Goal: Task Accomplishment & Management: Manage account settings

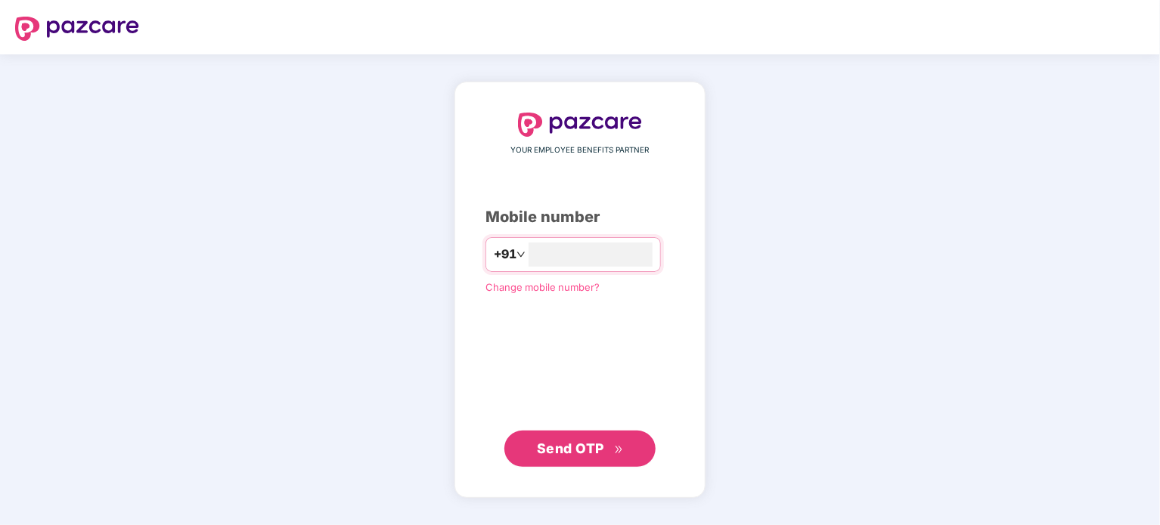
type input "**********"
click at [575, 455] on span "Send OTP" at bounding box center [570, 448] width 67 height 16
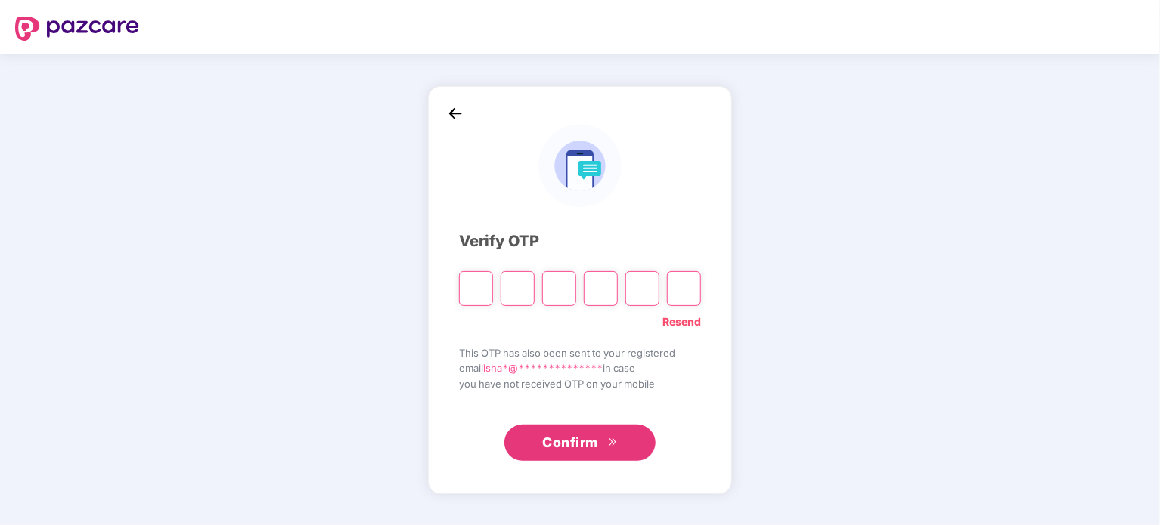
type input "*"
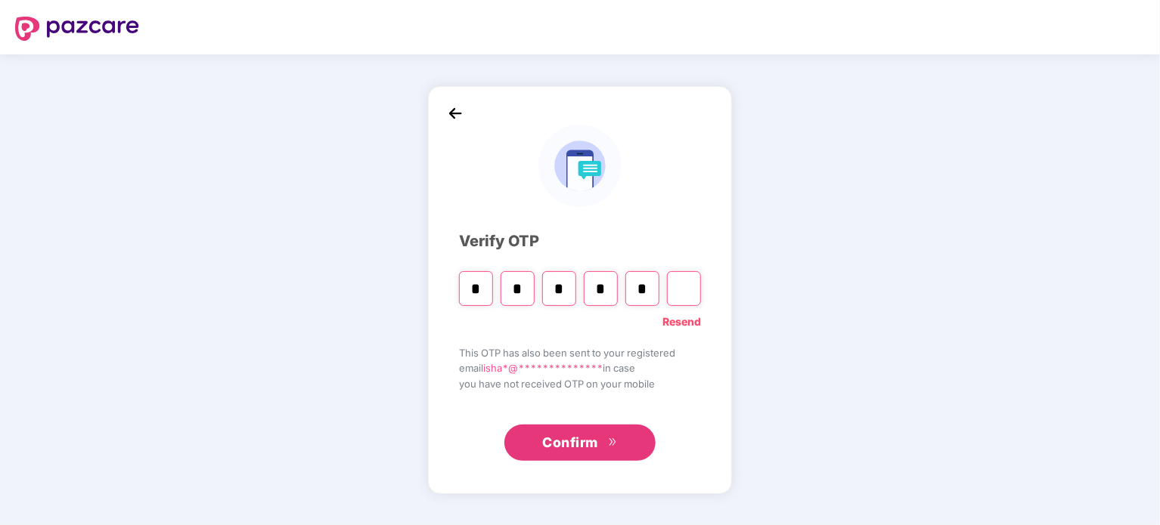
type input "*"
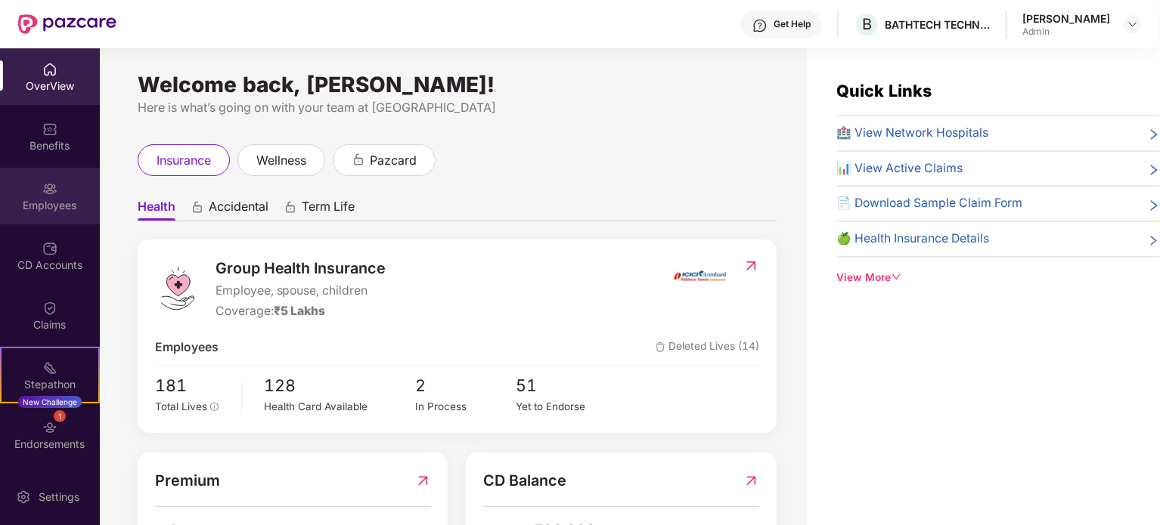
click at [48, 180] on div at bounding box center [49, 187] width 15 height 15
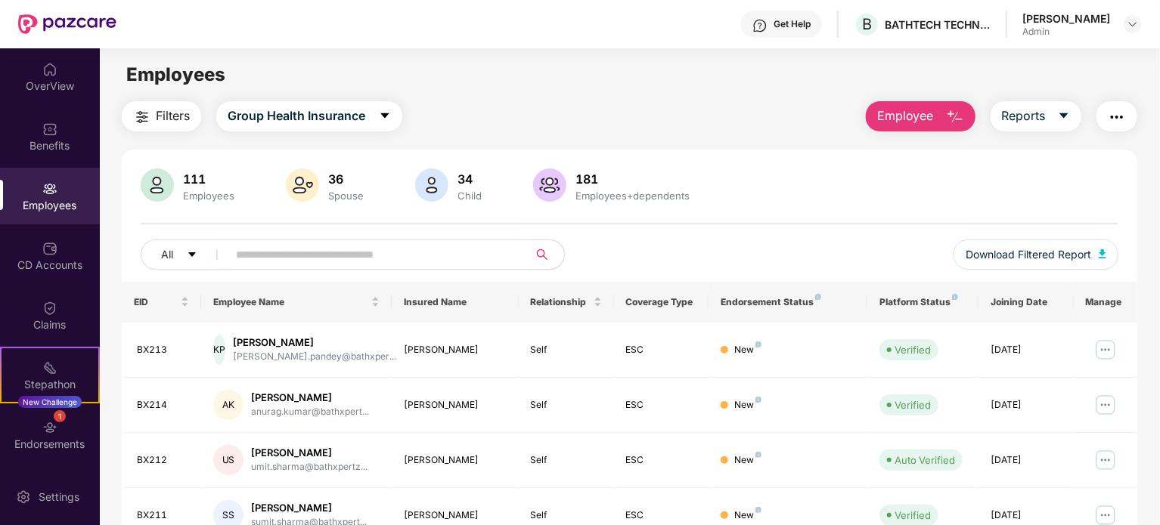
click at [293, 249] on input "text" at bounding box center [371, 254] width 271 height 23
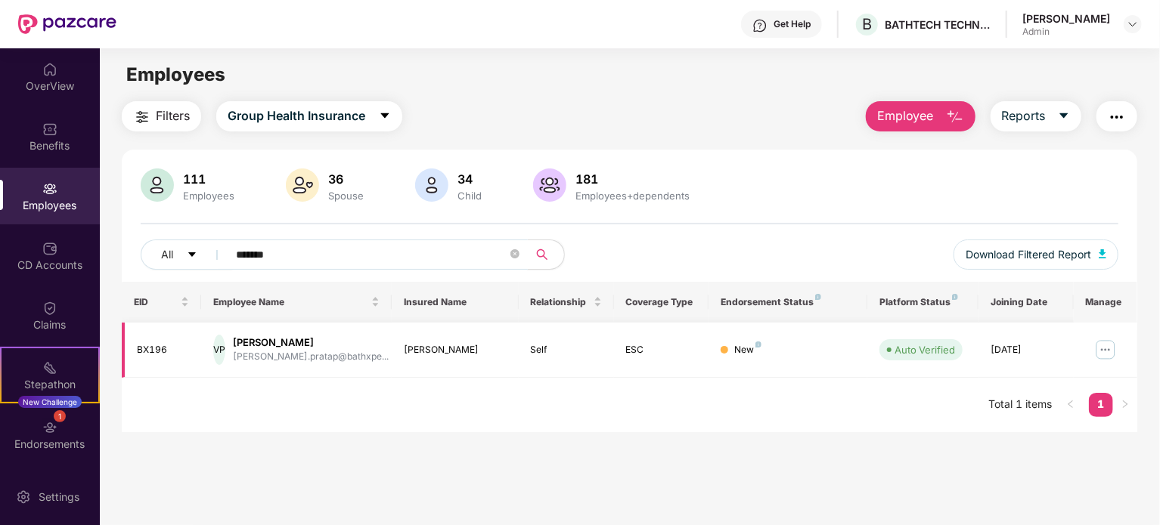
type input "*******"
click at [1104, 348] on img at bounding box center [1105, 350] width 24 height 24
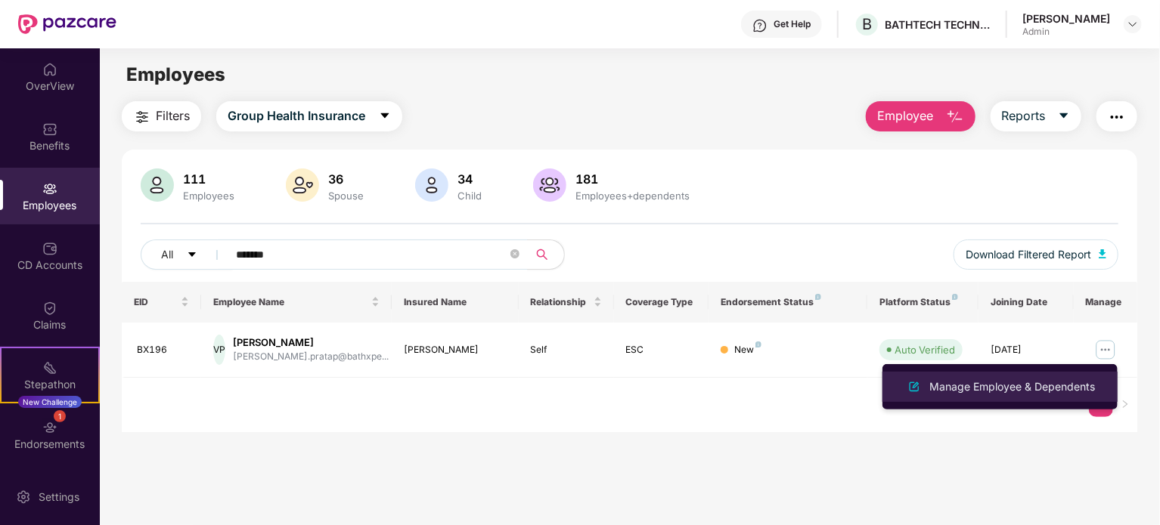
click at [959, 380] on div "Manage Employee & Dependents" at bounding box center [1012, 387] width 172 height 17
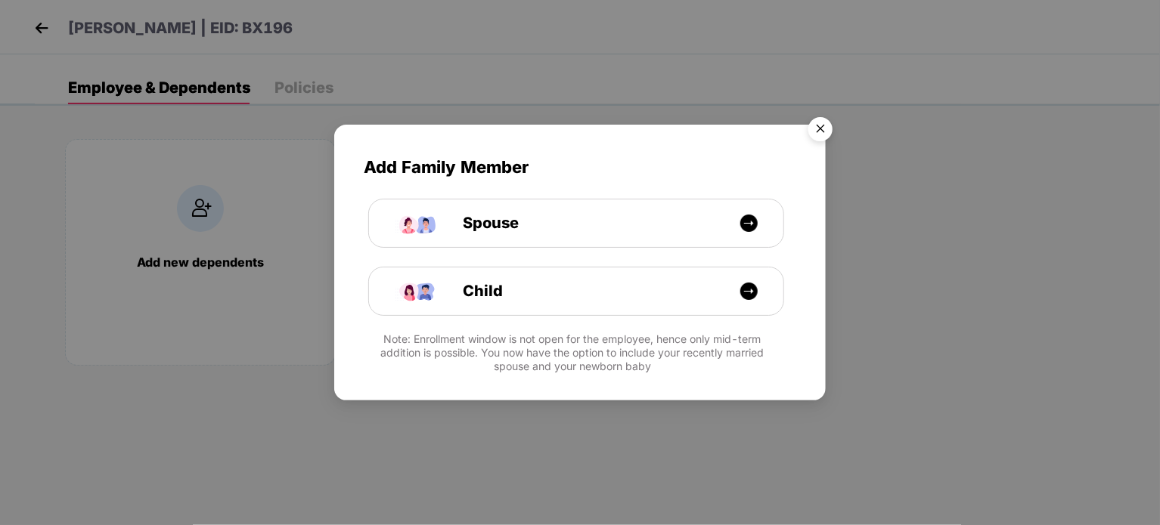
click at [825, 128] on img "Close" at bounding box center [820, 131] width 42 height 42
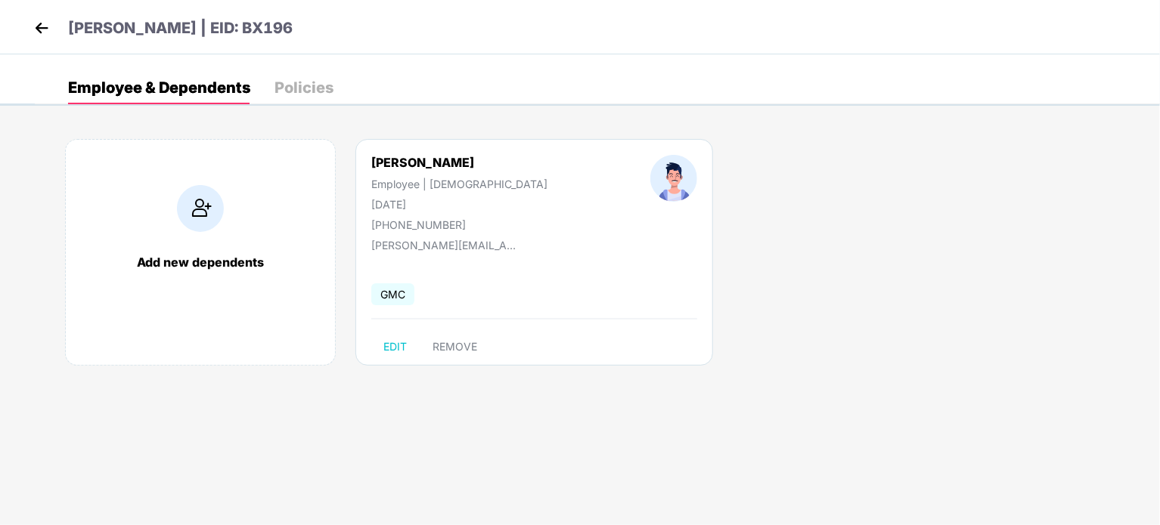
click at [423, 288] on div "GMC" at bounding box center [398, 295] width 54 height 17
click at [293, 88] on div "Policies" at bounding box center [303, 87] width 59 height 15
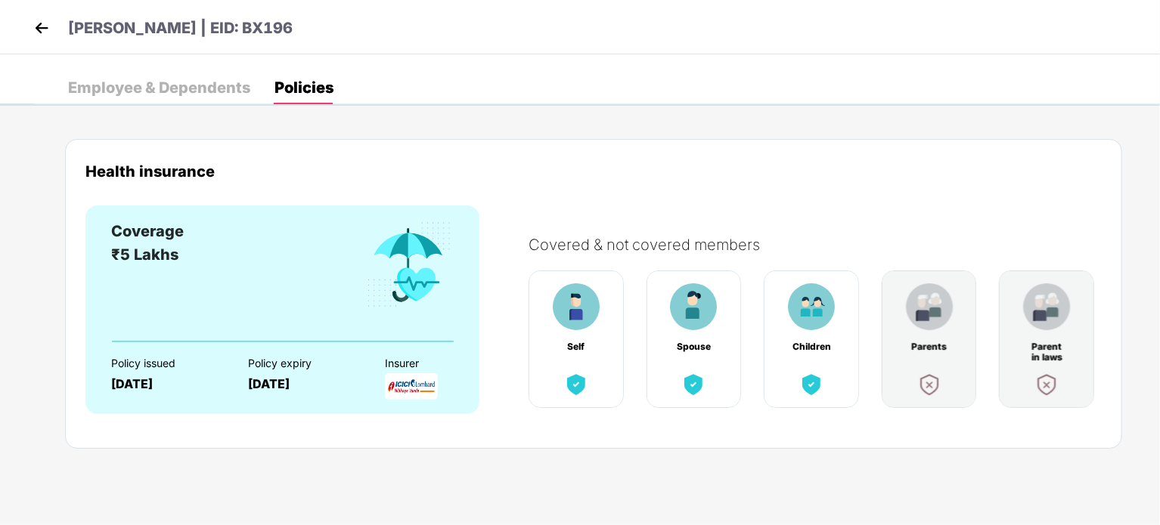
click at [187, 88] on div "Employee & Dependents" at bounding box center [159, 87] width 182 height 15
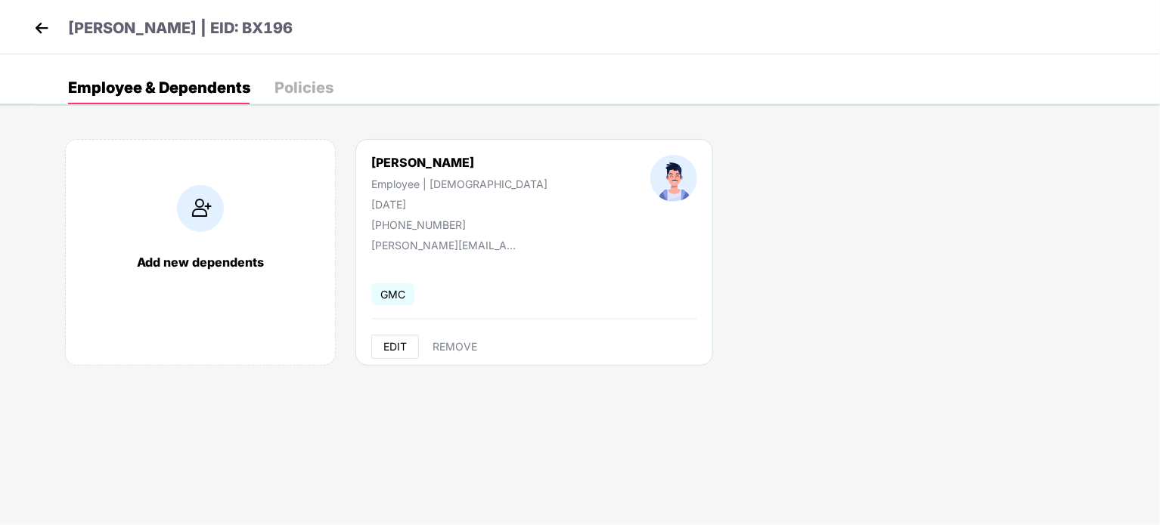
click at [395, 350] on span "EDIT" at bounding box center [394, 347] width 23 height 12
select select "****"
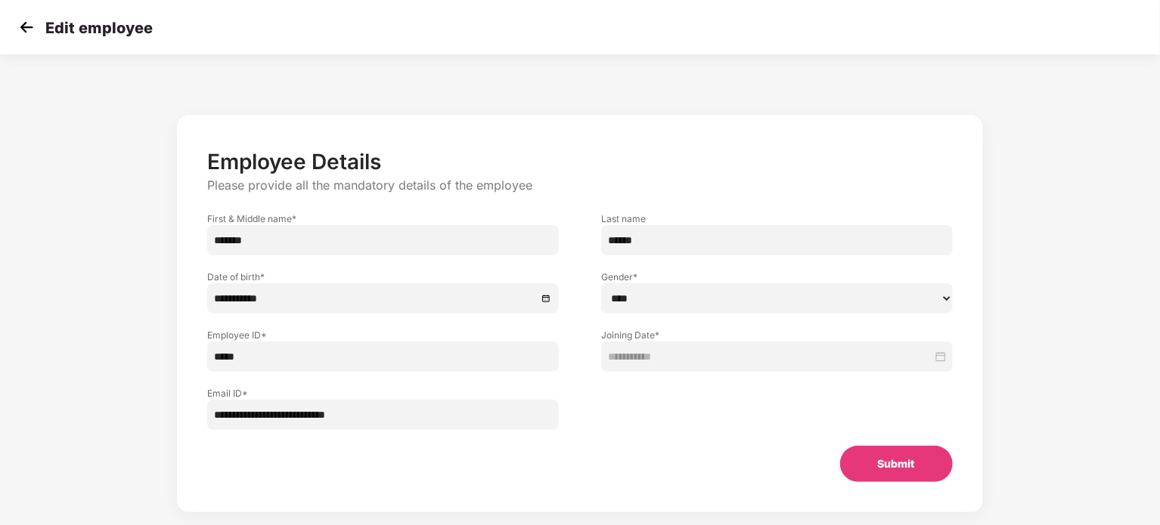
click at [15, 34] on img at bounding box center [26, 27] width 23 height 23
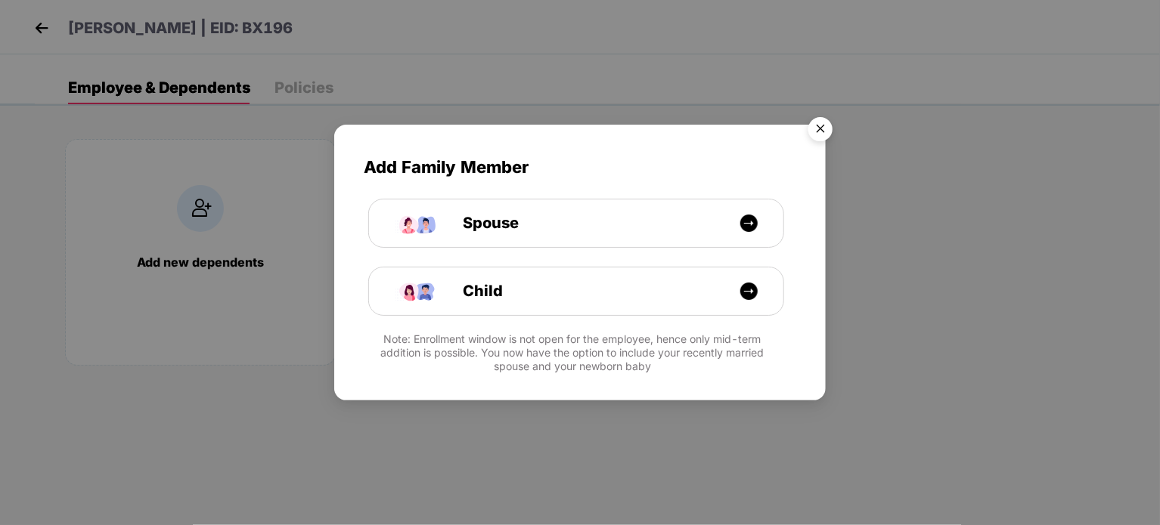
click at [816, 129] on img "Close" at bounding box center [820, 131] width 42 height 42
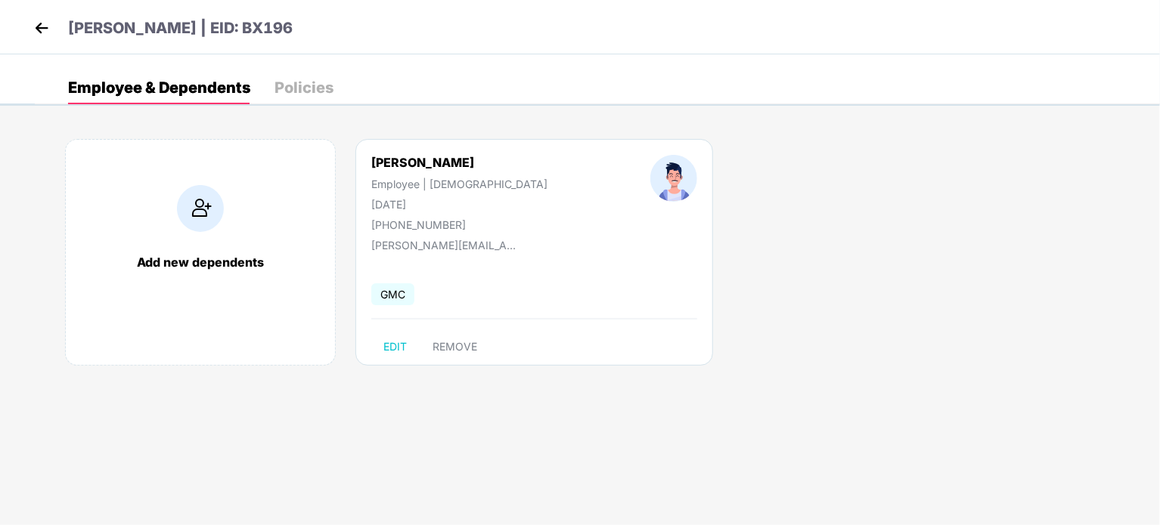
click at [34, 26] on img at bounding box center [41, 28] width 23 height 23
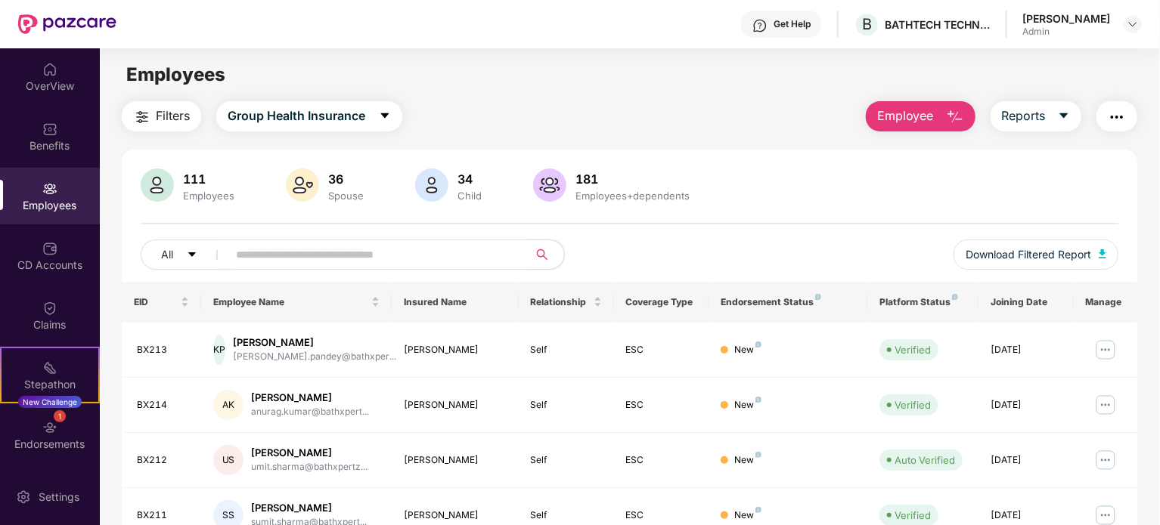
click at [293, 250] on input "text" at bounding box center [371, 254] width 271 height 23
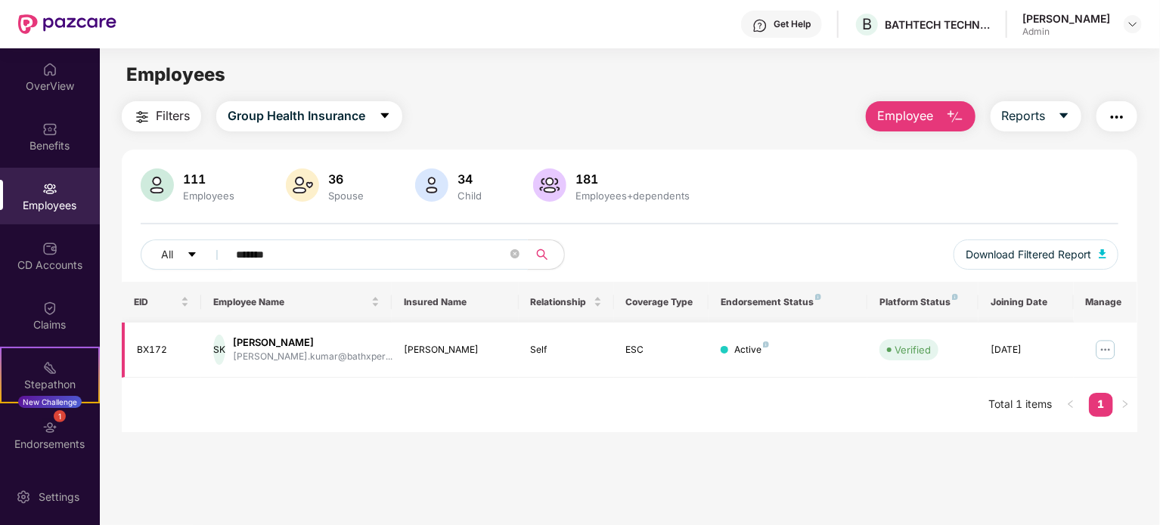
type input "*******"
click at [1111, 350] on img at bounding box center [1105, 350] width 24 height 24
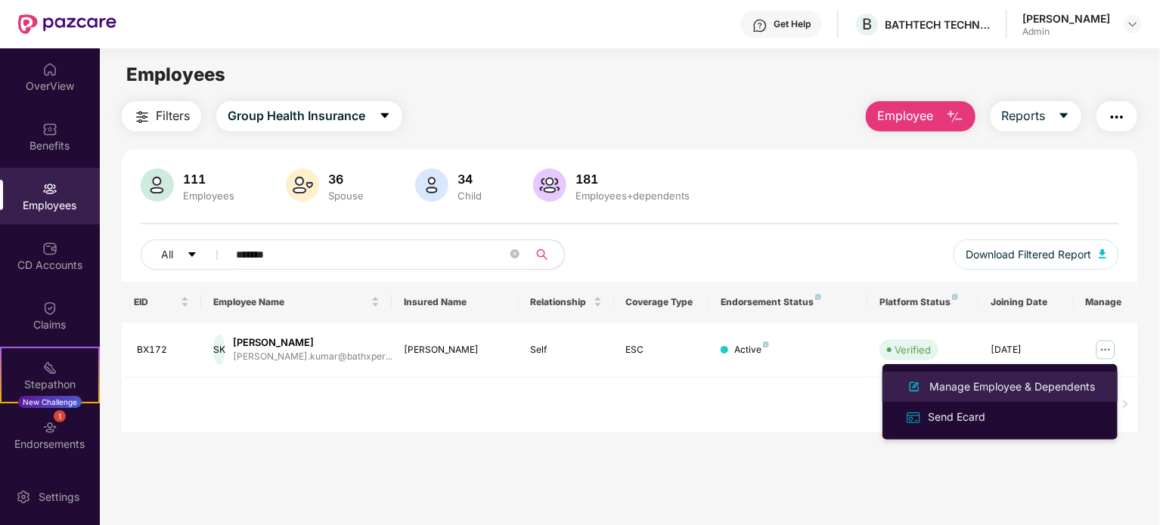
click at [977, 386] on div "Manage Employee & Dependents" at bounding box center [1012, 387] width 172 height 17
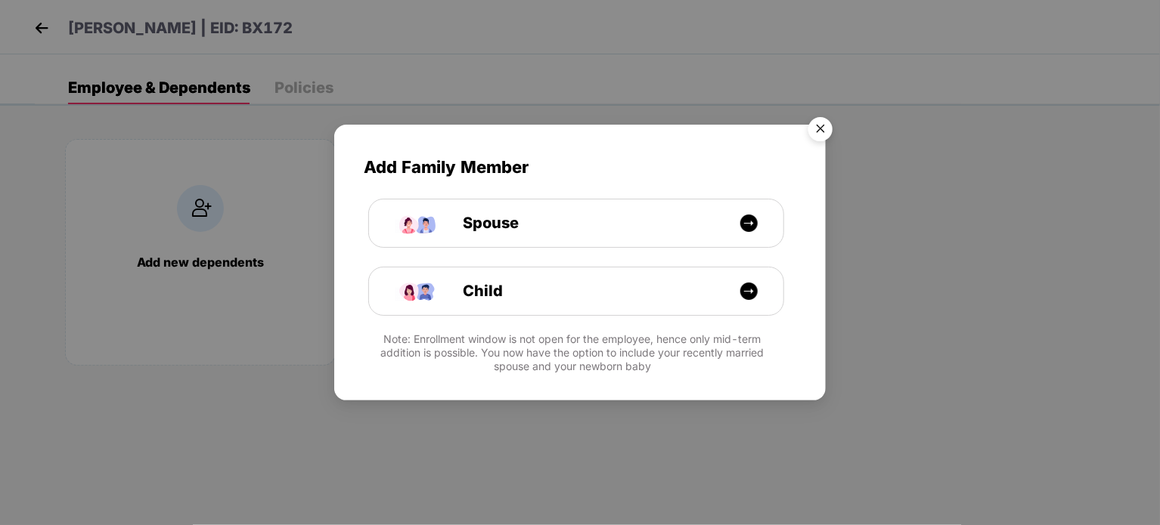
click at [810, 132] on img "Close" at bounding box center [820, 131] width 42 height 42
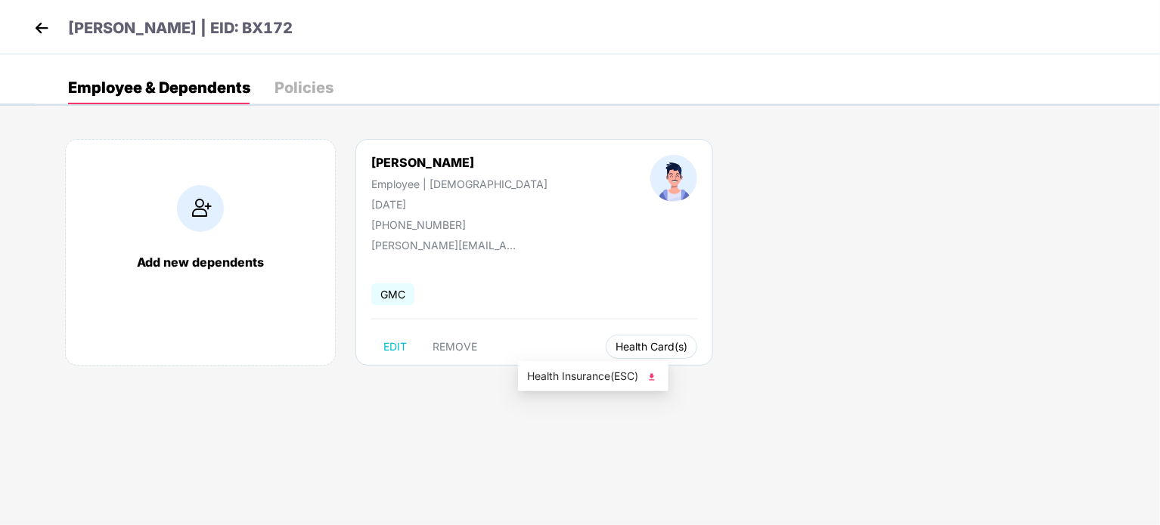
click at [615, 348] on span "Health Card(s)" at bounding box center [651, 347] width 72 height 8
click at [33, 30] on img at bounding box center [41, 28] width 23 height 23
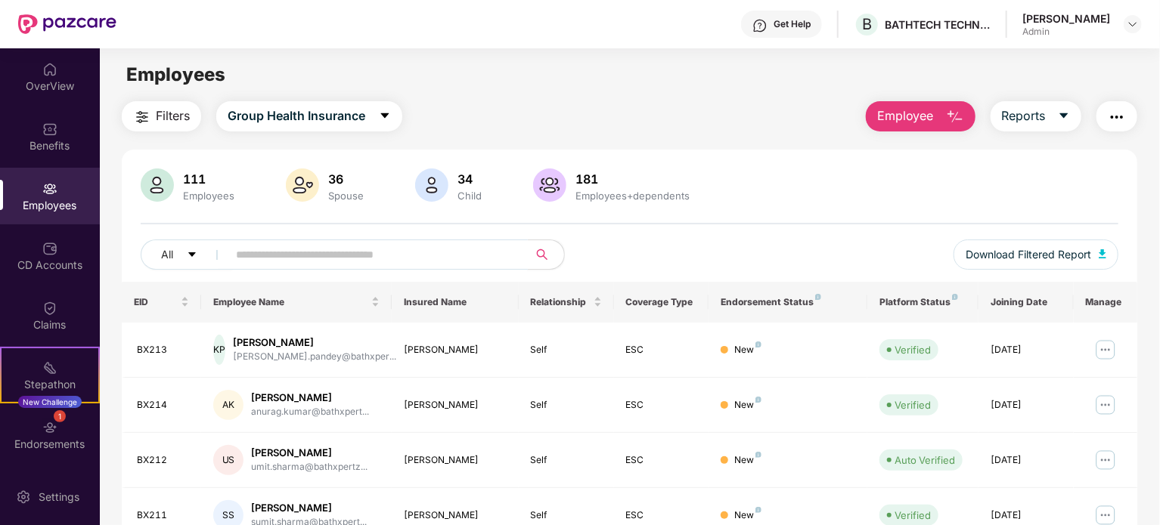
click at [294, 254] on input "text" at bounding box center [371, 254] width 271 height 23
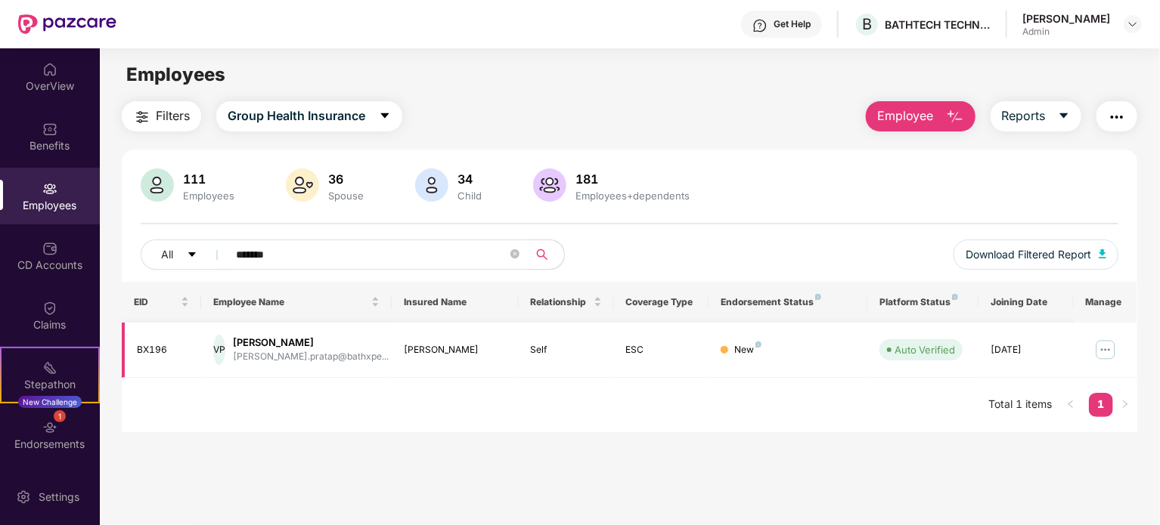
type input "*******"
click at [1104, 347] on img at bounding box center [1105, 350] width 24 height 24
click at [833, 486] on main "Employees Filters Group Health Insurance Employee Reports 111 Employees 36 Spou…" at bounding box center [629, 310] width 1059 height 525
click at [1107, 344] on img at bounding box center [1105, 350] width 24 height 24
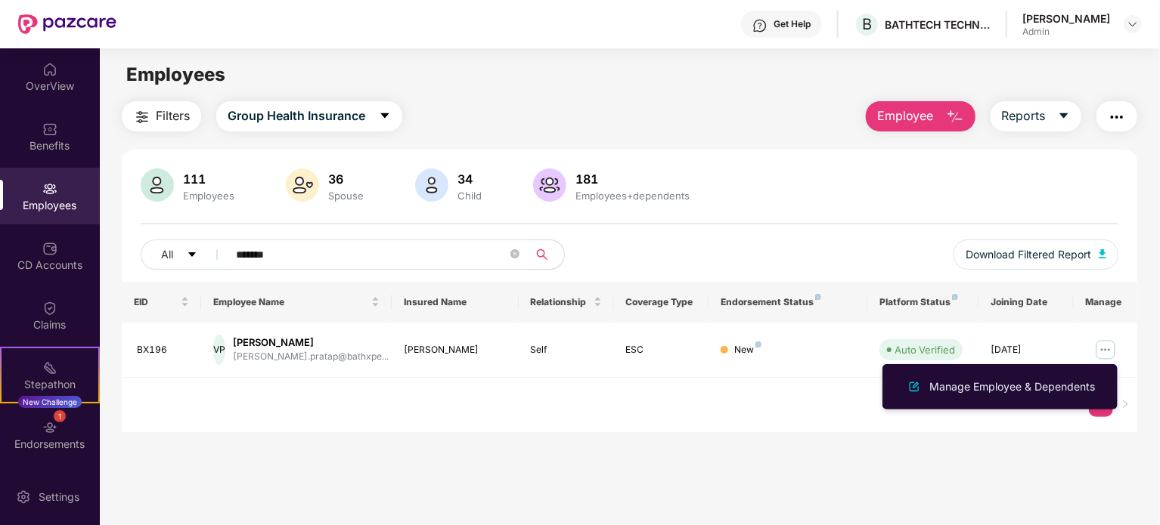
click at [840, 472] on main "Employees Filters Group Health Insurance Employee Reports 111 Employees 36 Spou…" at bounding box center [629, 310] width 1059 height 525
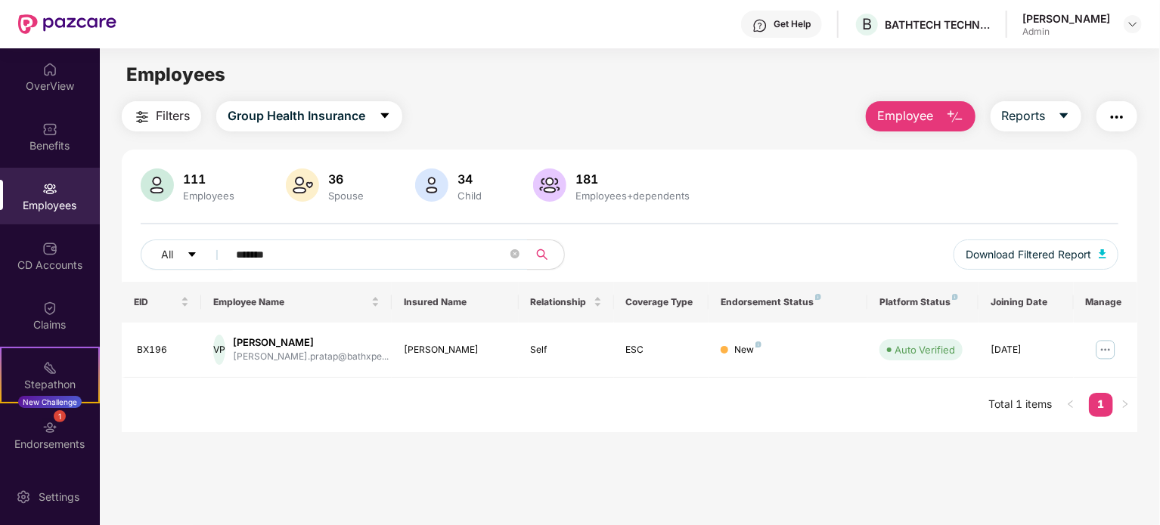
click at [201, 180] on div "111" at bounding box center [208, 179] width 57 height 15
click at [513, 255] on icon "close-circle" at bounding box center [514, 253] width 9 height 9
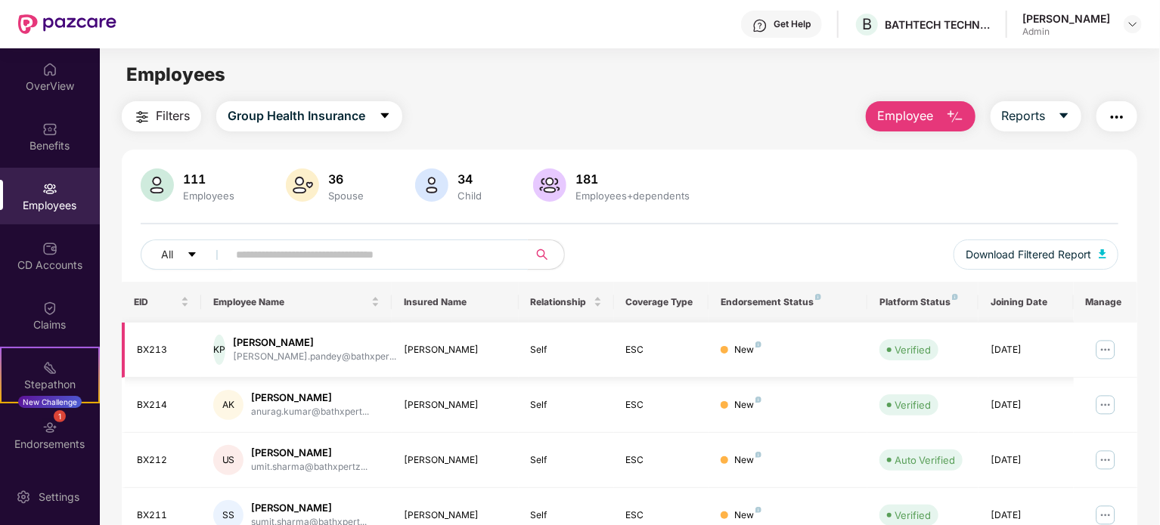
click at [1111, 350] on img at bounding box center [1105, 350] width 24 height 24
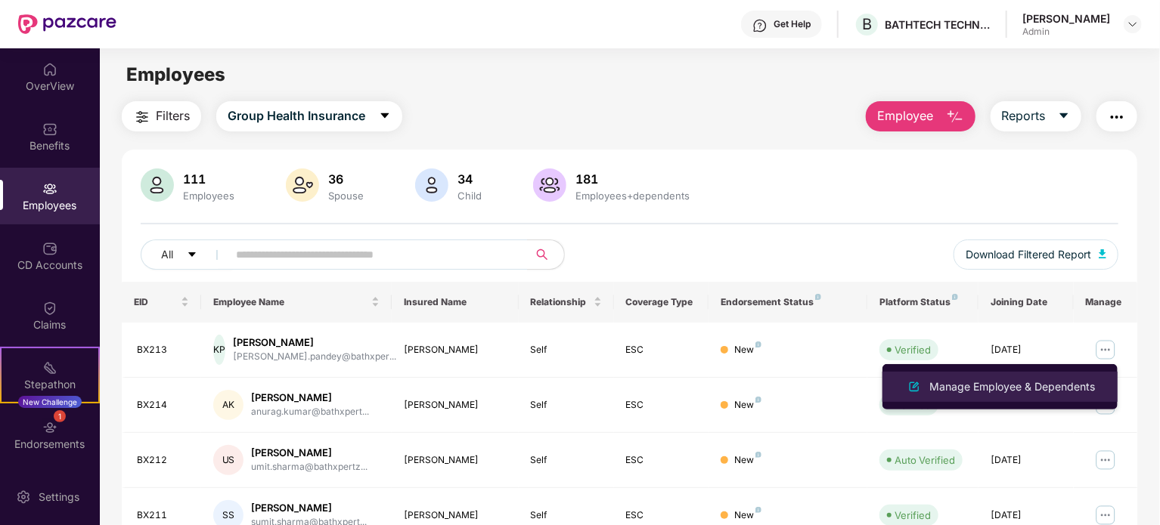
click at [1007, 390] on div "Manage Employee & Dependents" at bounding box center [1012, 387] width 172 height 17
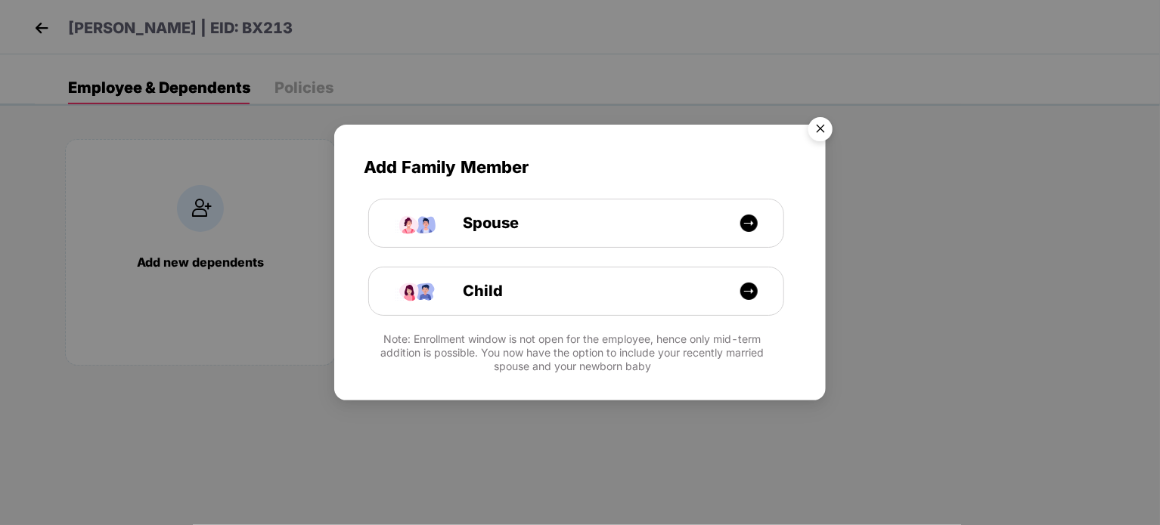
click at [818, 133] on img "Close" at bounding box center [820, 131] width 42 height 42
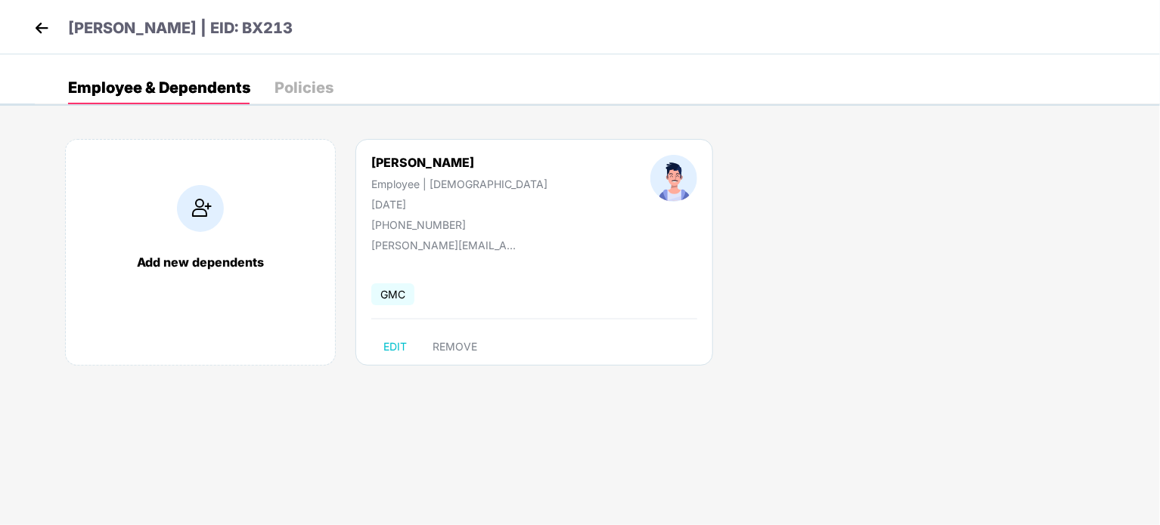
click at [33, 33] on img at bounding box center [41, 28] width 23 height 23
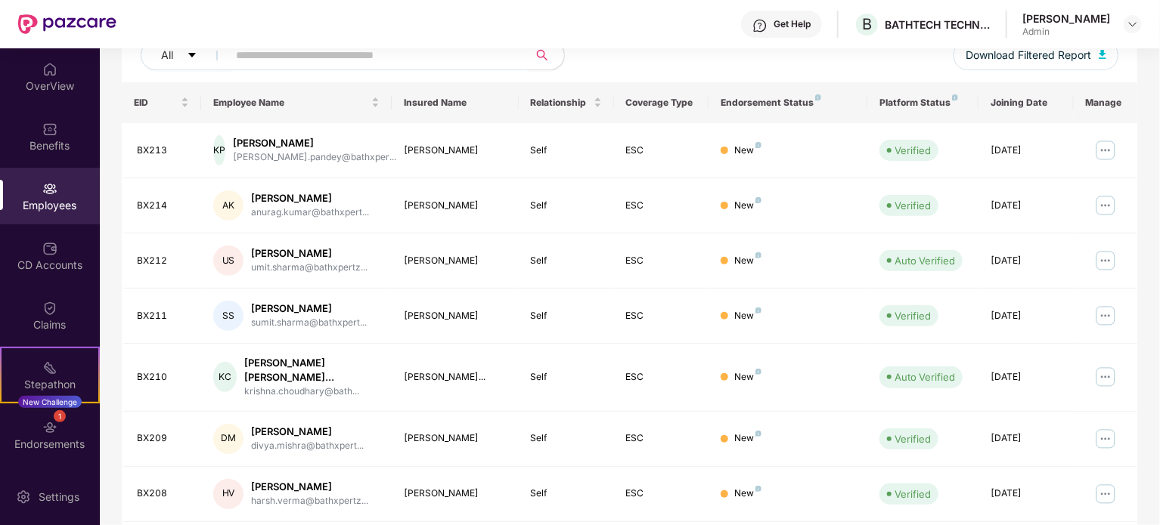
scroll to position [227, 0]
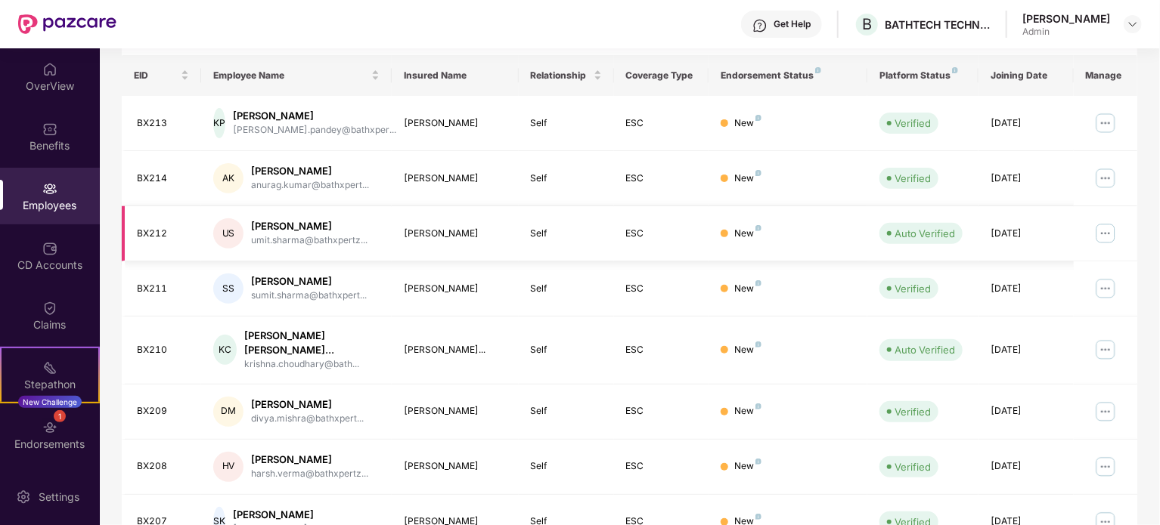
click at [1108, 237] on img at bounding box center [1105, 234] width 24 height 24
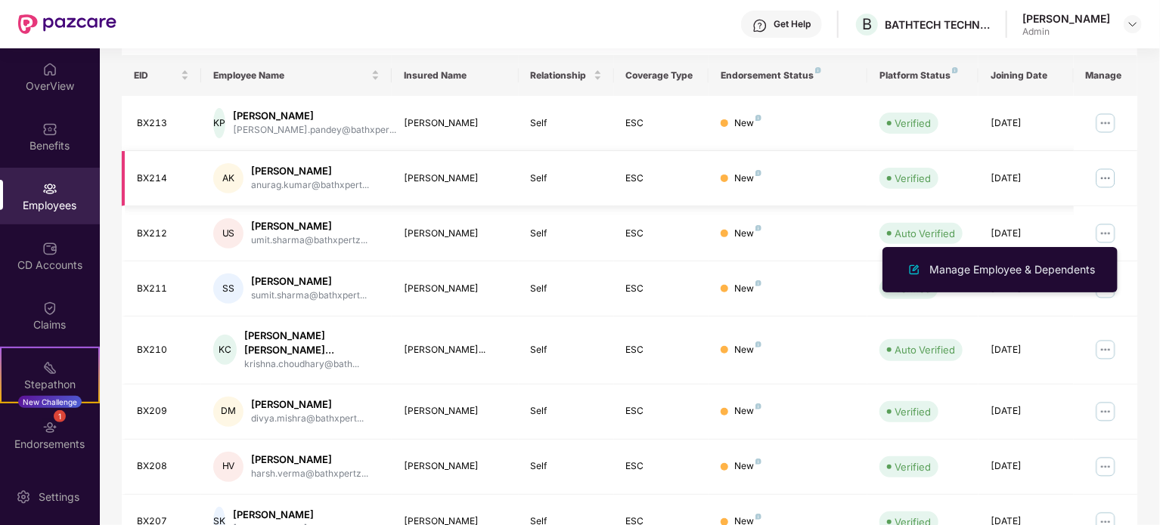
click at [1108, 184] on img at bounding box center [1105, 178] width 24 height 24
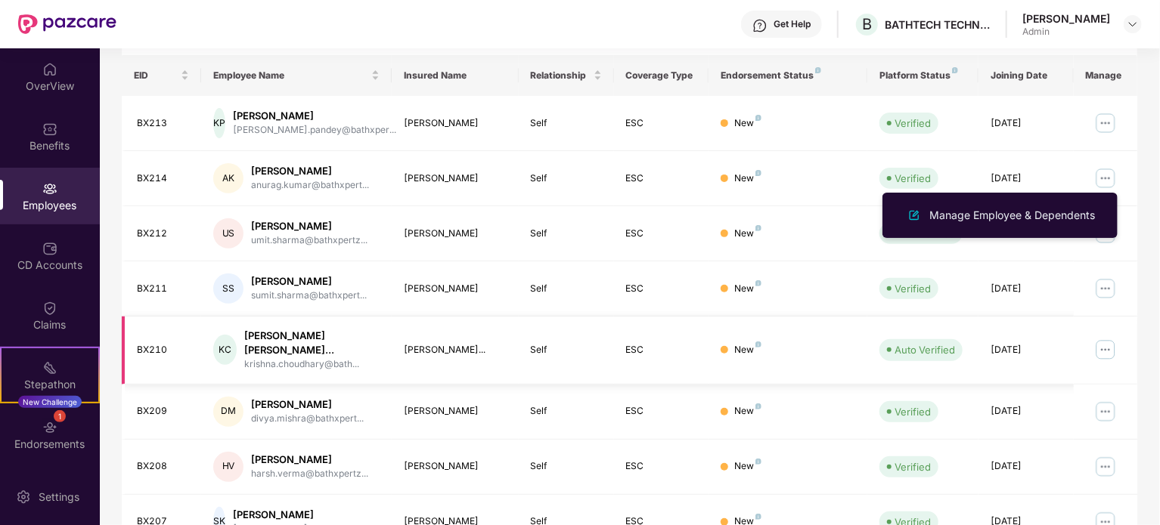
click at [1104, 348] on img at bounding box center [1105, 350] width 24 height 24
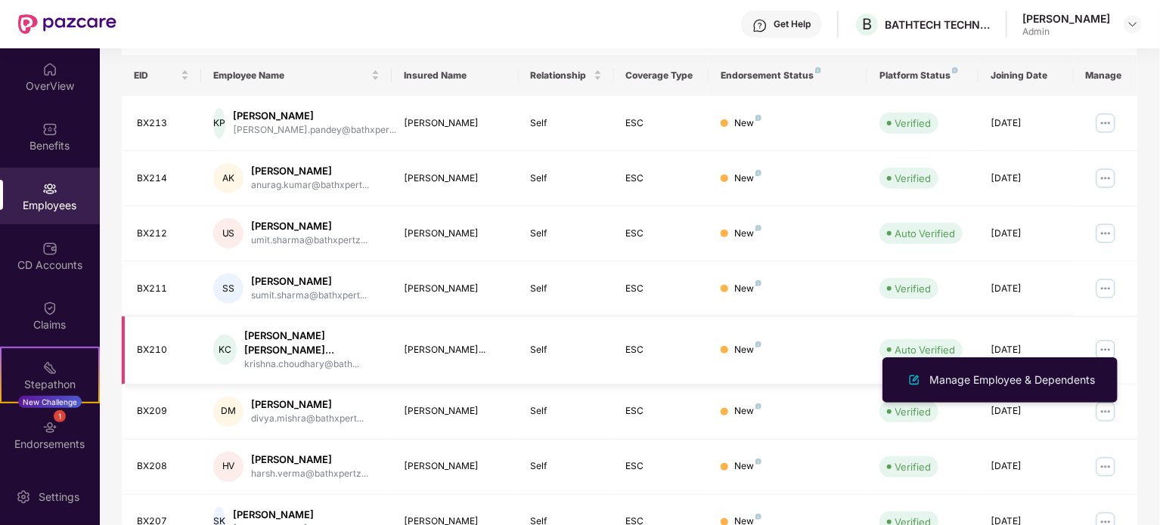
click at [1104, 348] on img at bounding box center [1105, 350] width 24 height 24
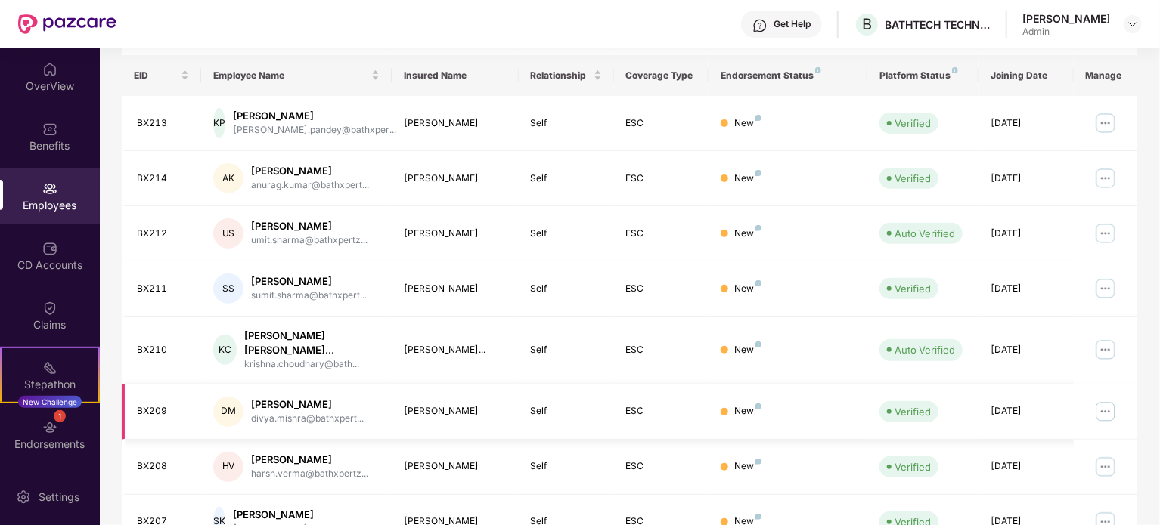
click at [1104, 400] on img at bounding box center [1105, 412] width 24 height 24
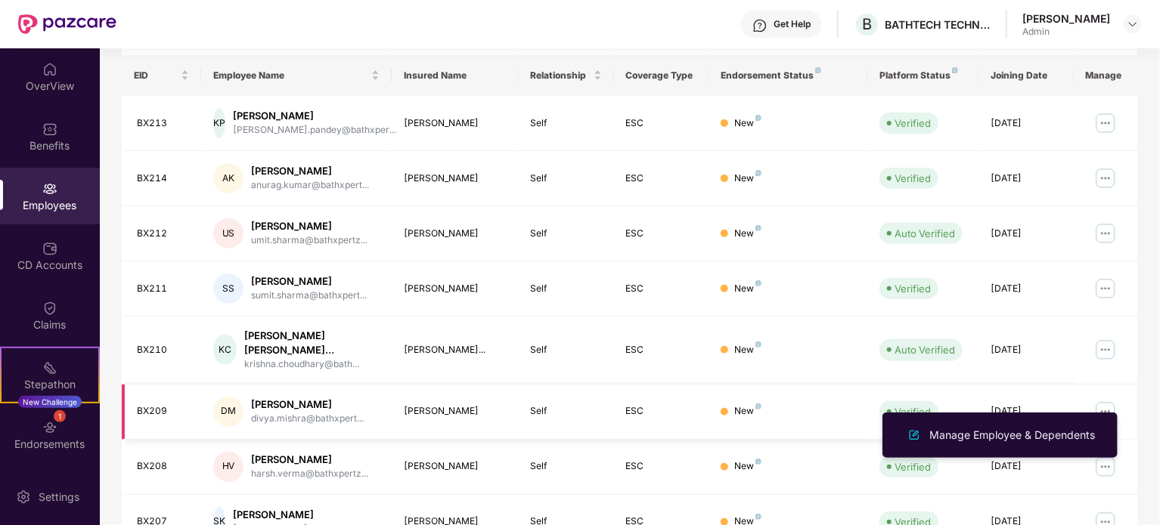
click at [1104, 400] on img at bounding box center [1105, 412] width 24 height 24
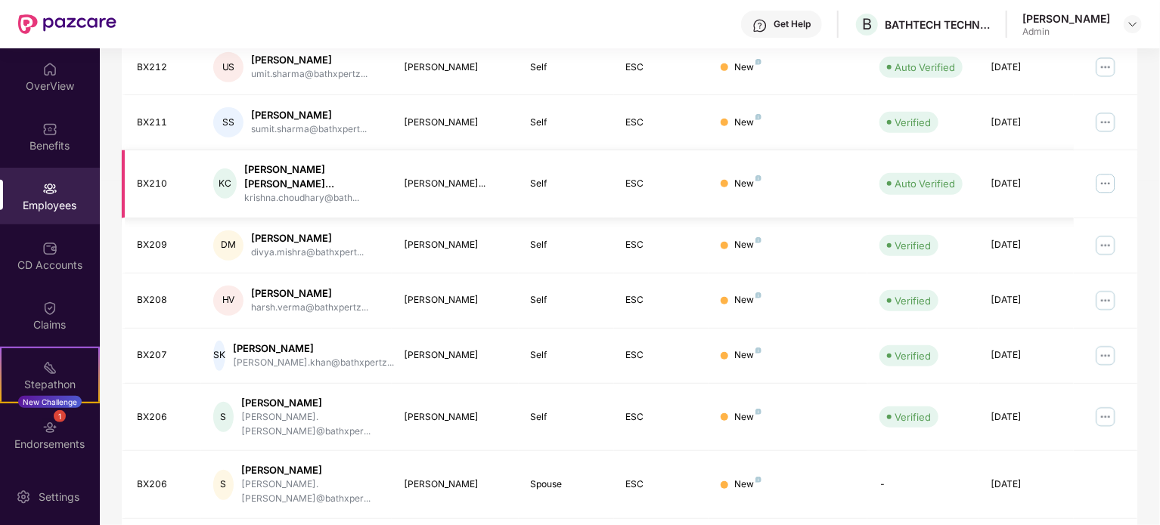
scroll to position [401, 0]
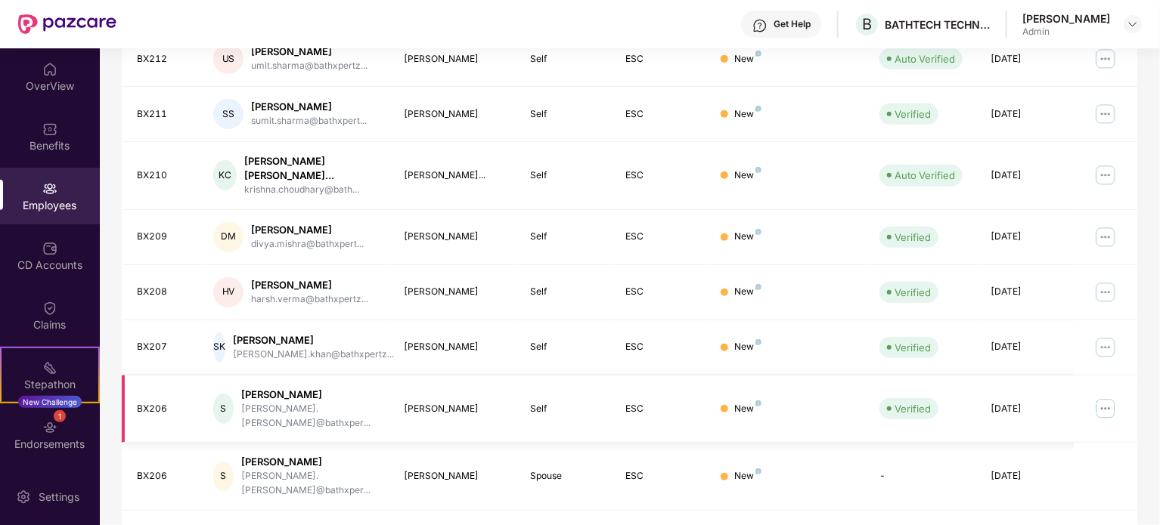
click at [1110, 397] on img at bounding box center [1105, 409] width 24 height 24
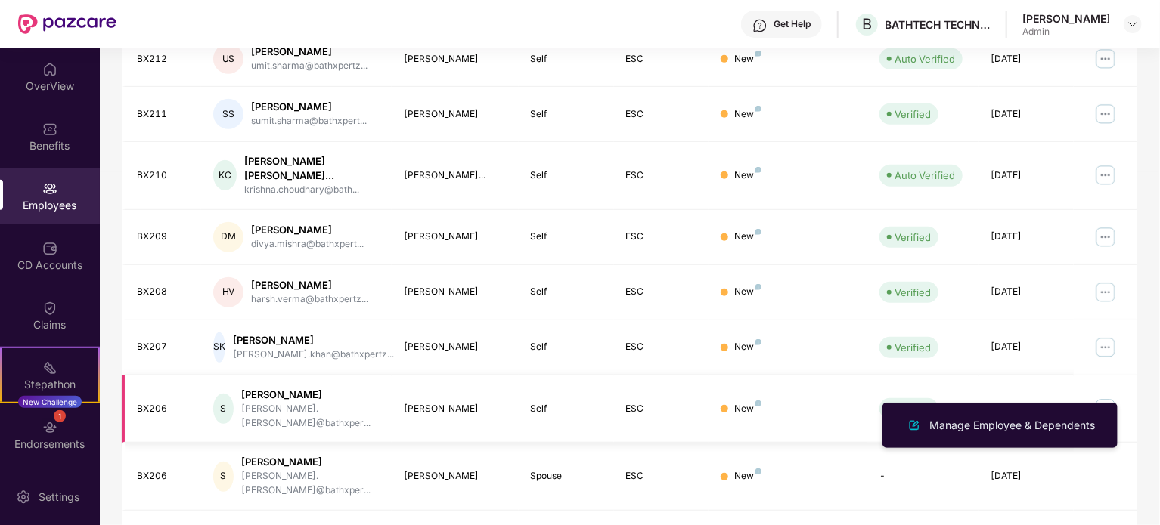
click at [1110, 397] on img at bounding box center [1105, 409] width 24 height 24
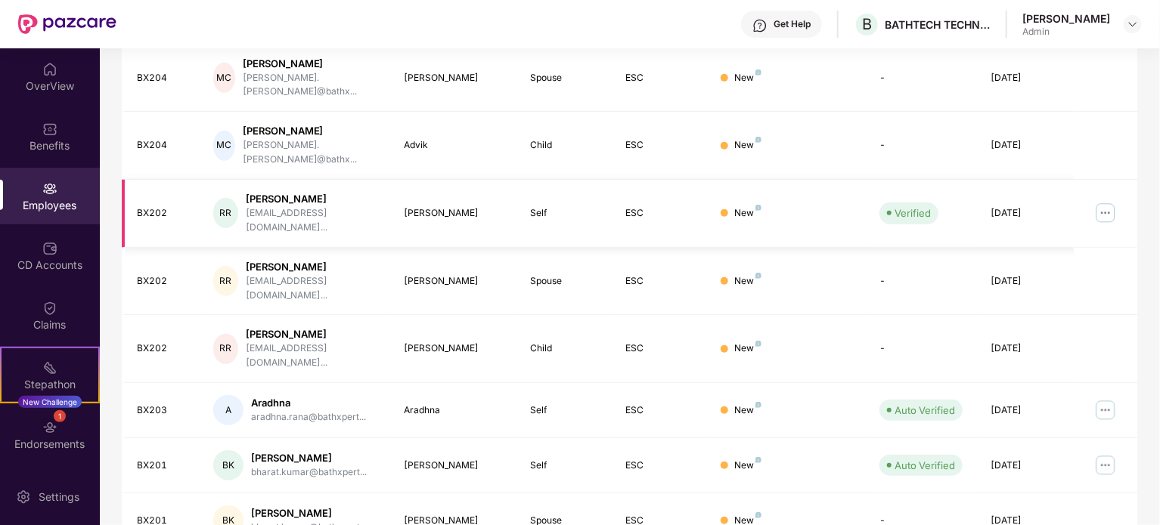
click at [1105, 201] on img at bounding box center [1105, 213] width 24 height 24
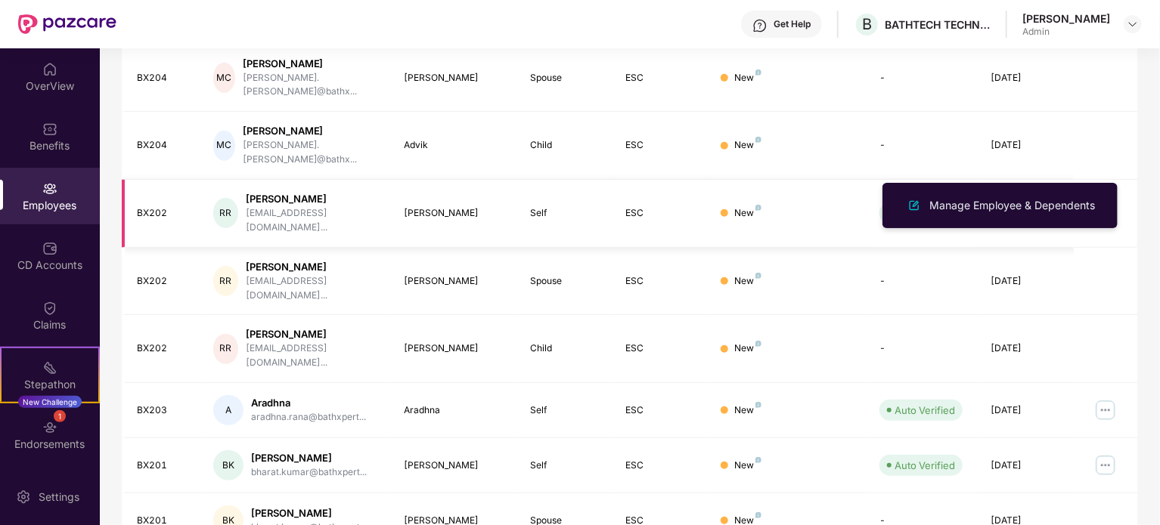
click at [1105, 201] on img at bounding box center [1105, 213] width 24 height 24
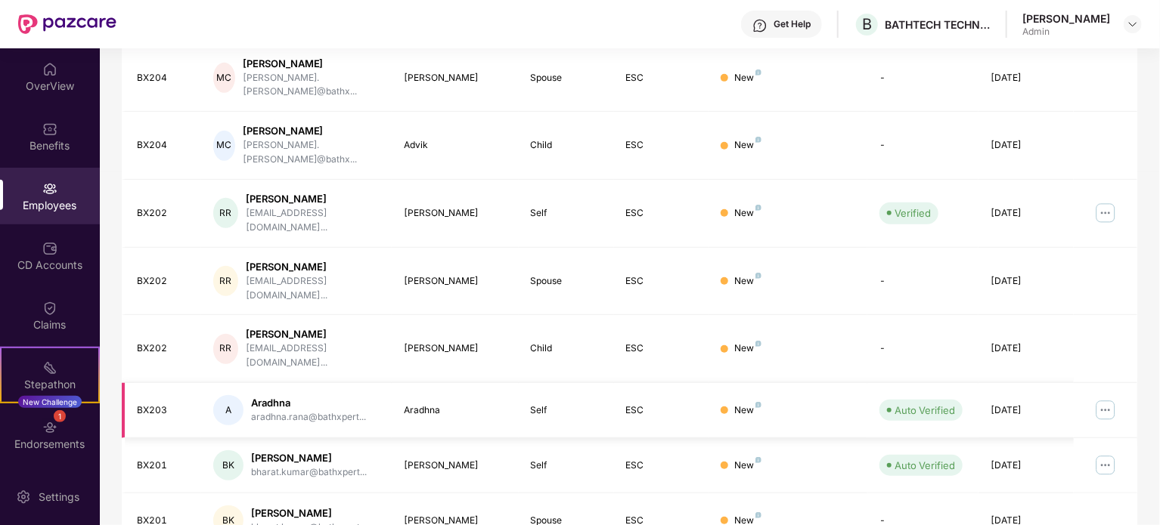
click at [1108, 398] on img at bounding box center [1105, 410] width 24 height 24
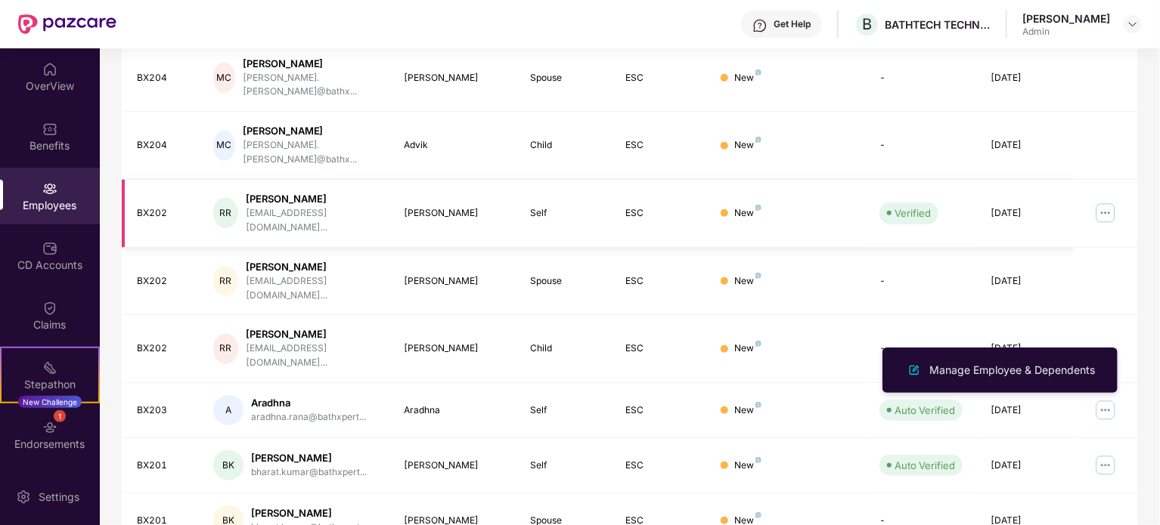
click at [1107, 201] on img at bounding box center [1105, 213] width 24 height 24
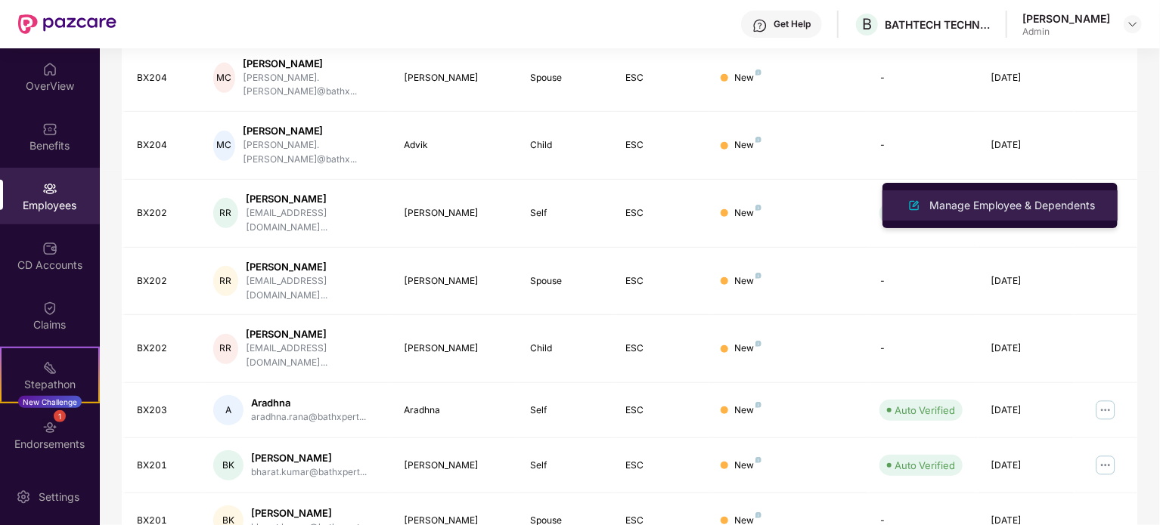
click at [974, 220] on li "Manage Employee & Dependents" at bounding box center [999, 206] width 235 height 30
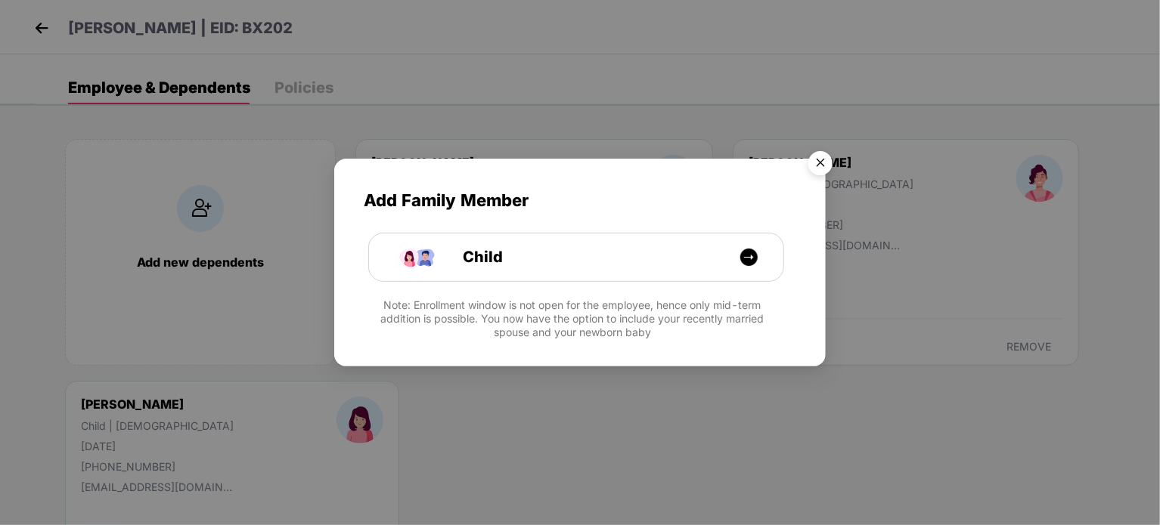
click at [810, 156] on img "Close" at bounding box center [820, 165] width 42 height 42
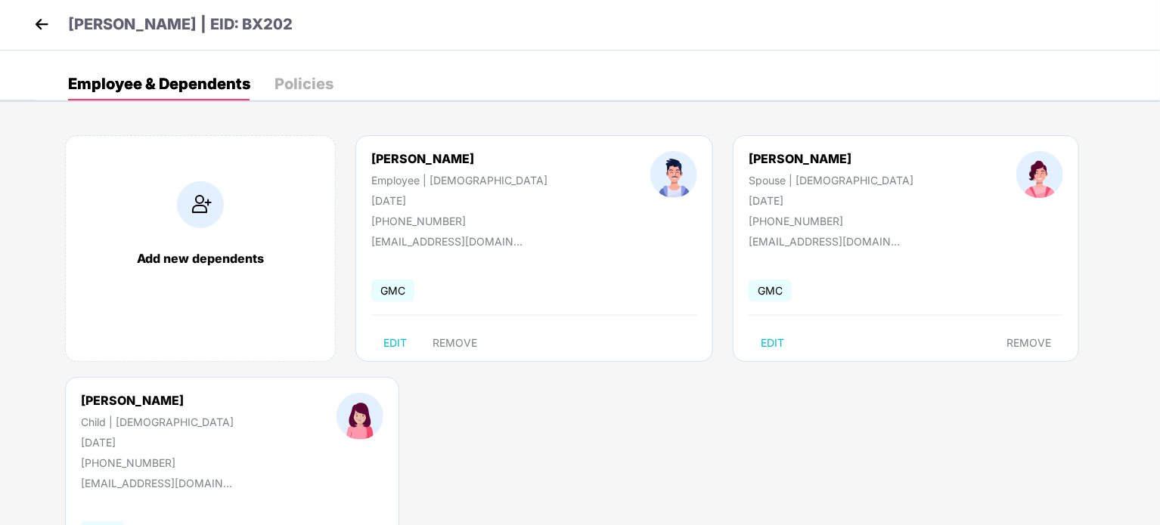
scroll to position [0, 0]
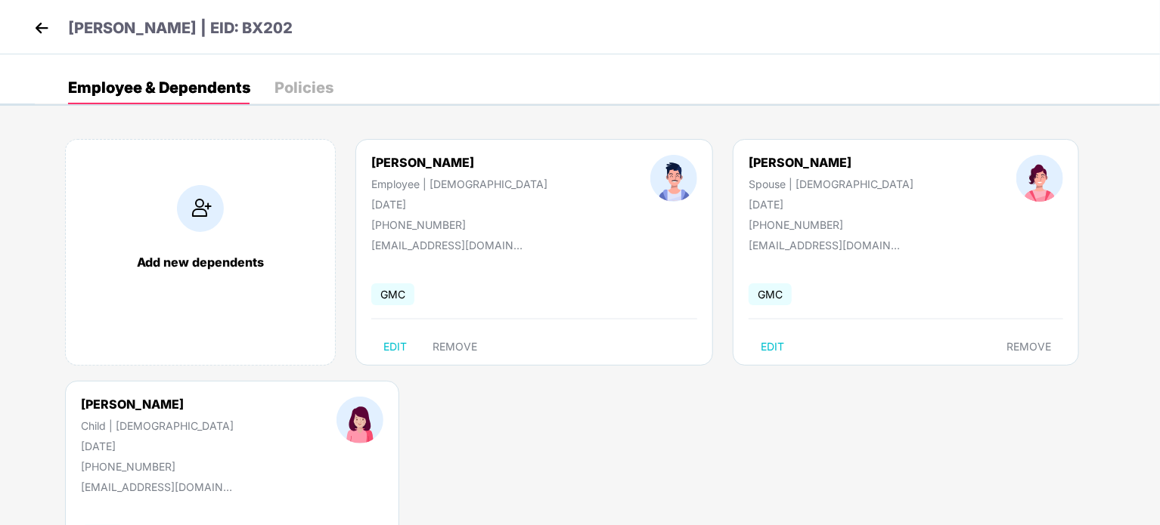
click at [39, 23] on img at bounding box center [41, 28] width 23 height 23
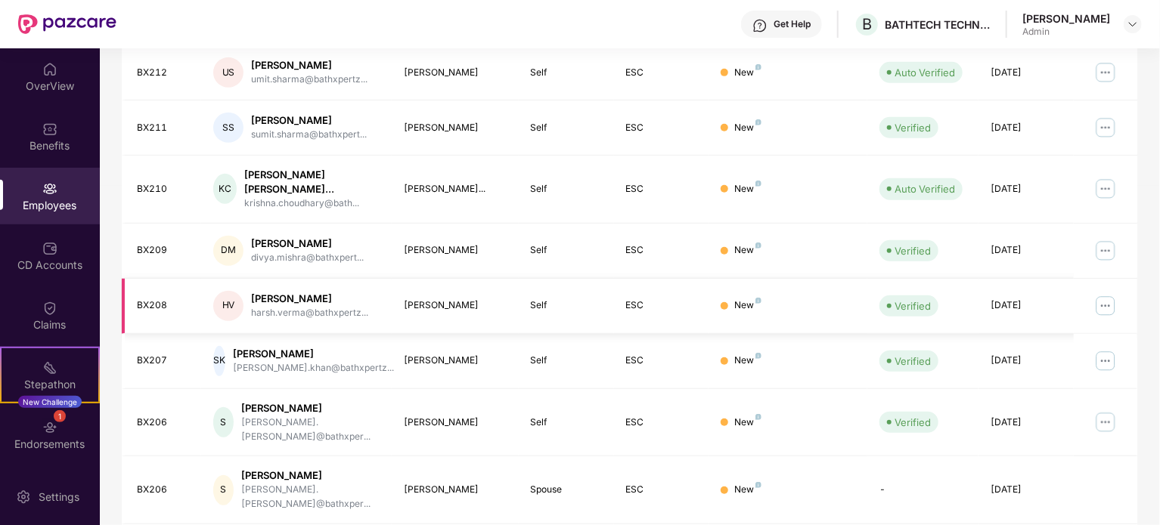
scroll to position [401, 0]
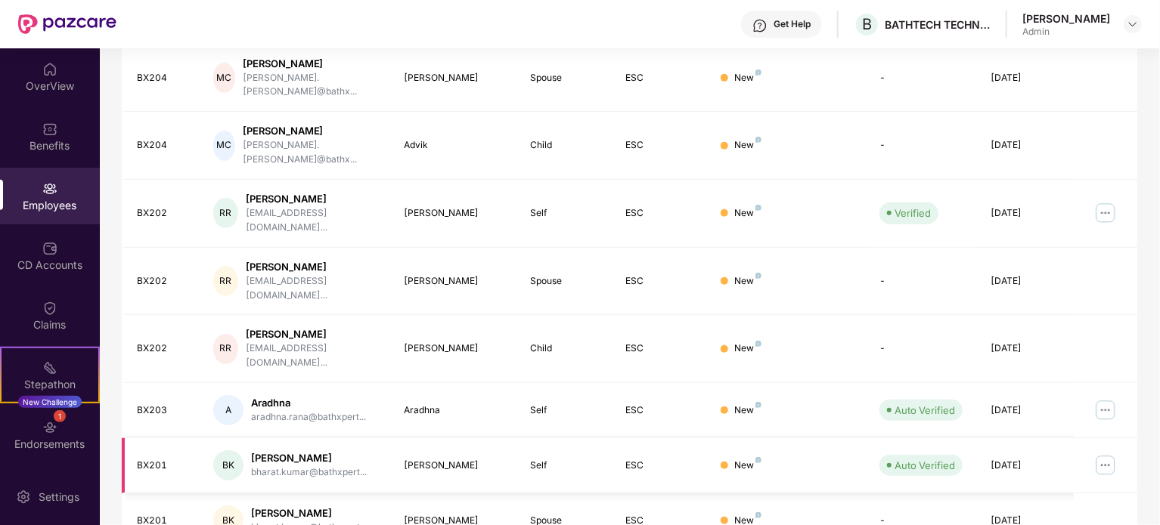
click at [1110, 454] on img at bounding box center [1105, 466] width 24 height 24
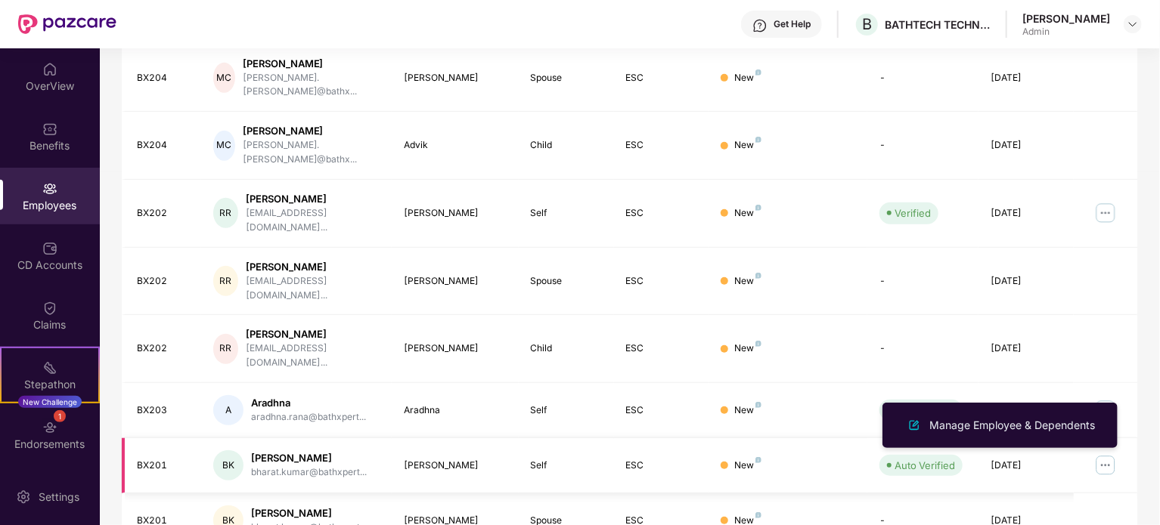
click at [1110, 454] on img at bounding box center [1105, 466] width 24 height 24
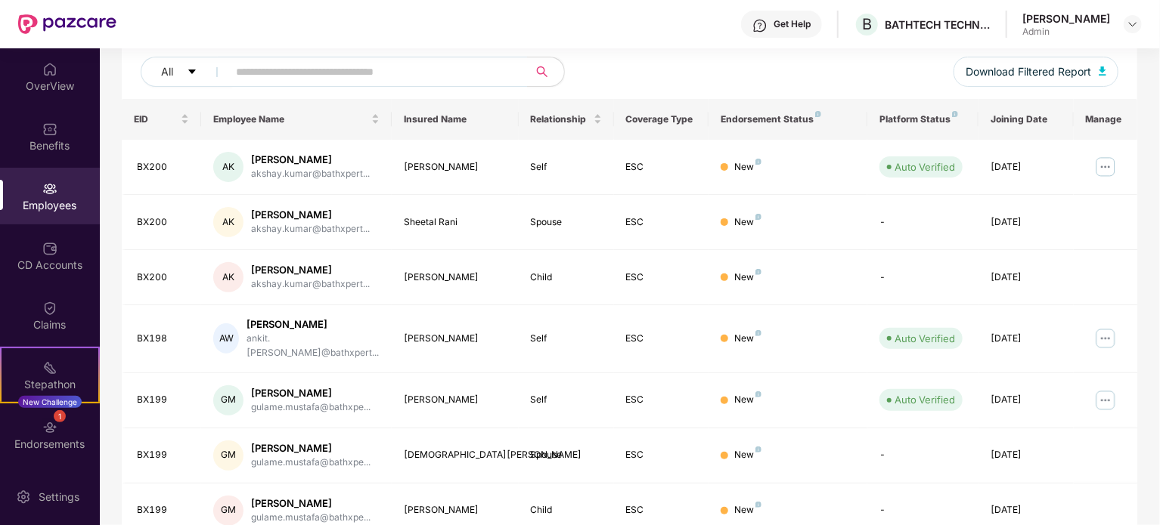
scroll to position [175, 0]
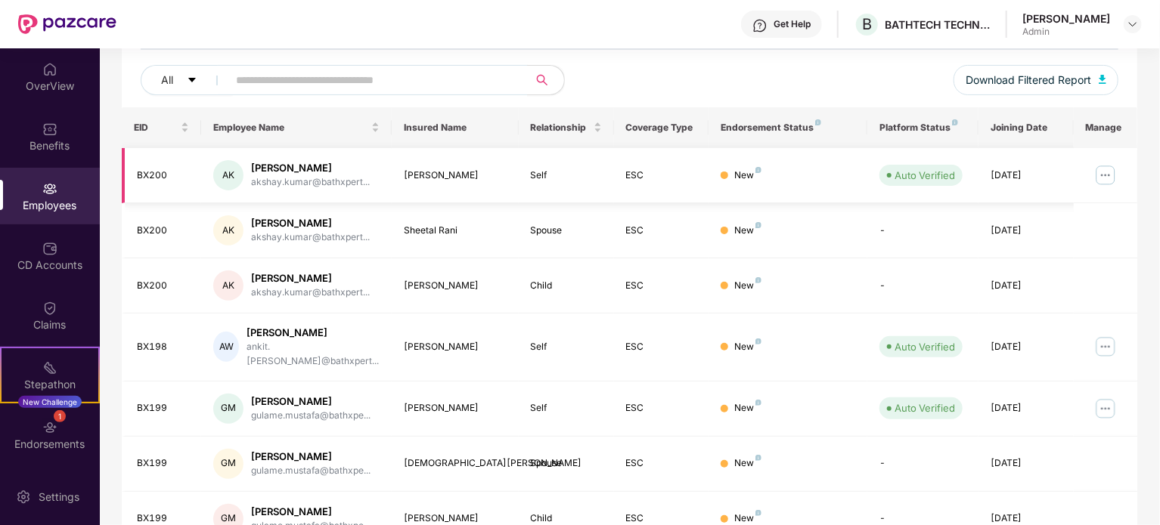
click at [1104, 178] on img at bounding box center [1105, 175] width 24 height 24
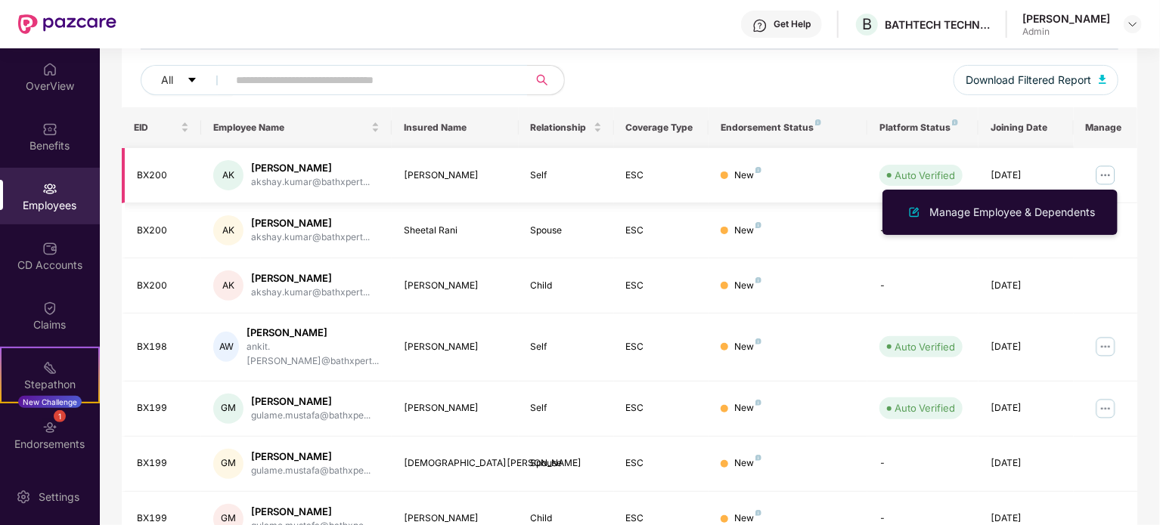
click at [1104, 178] on img at bounding box center [1105, 175] width 24 height 24
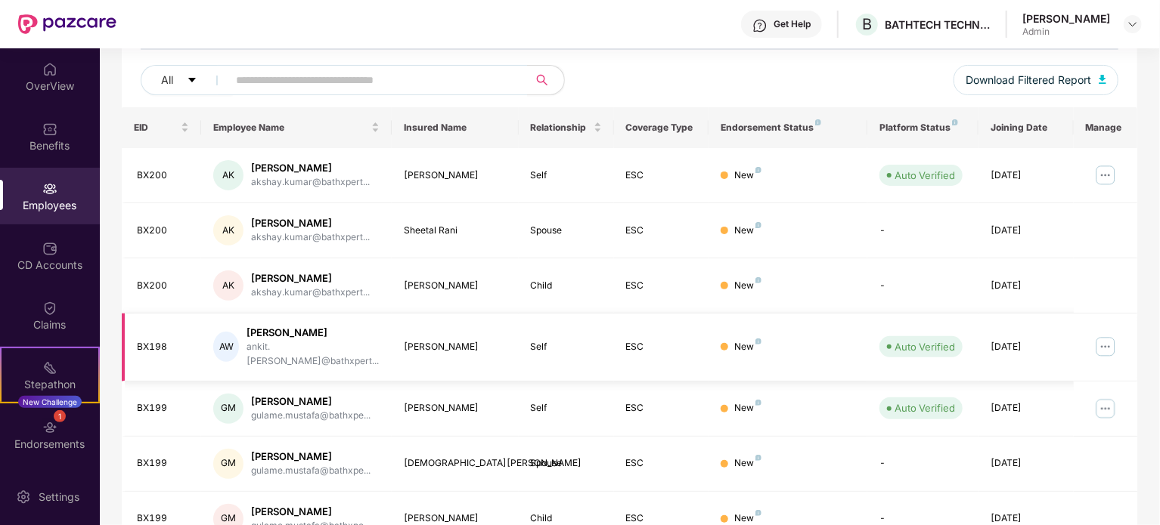
click at [1104, 339] on img at bounding box center [1105, 347] width 24 height 24
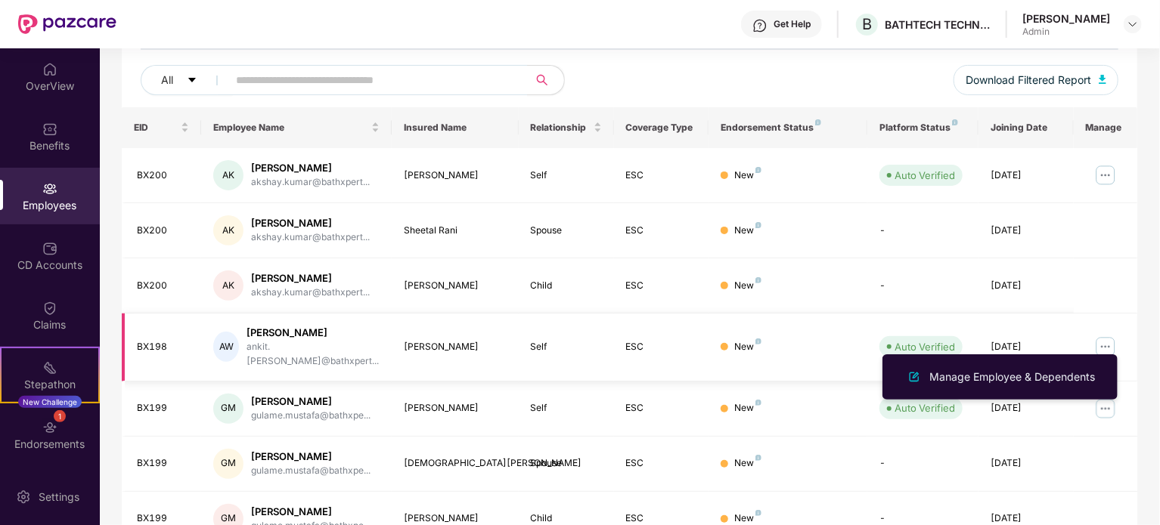
click at [1104, 339] on img at bounding box center [1105, 347] width 24 height 24
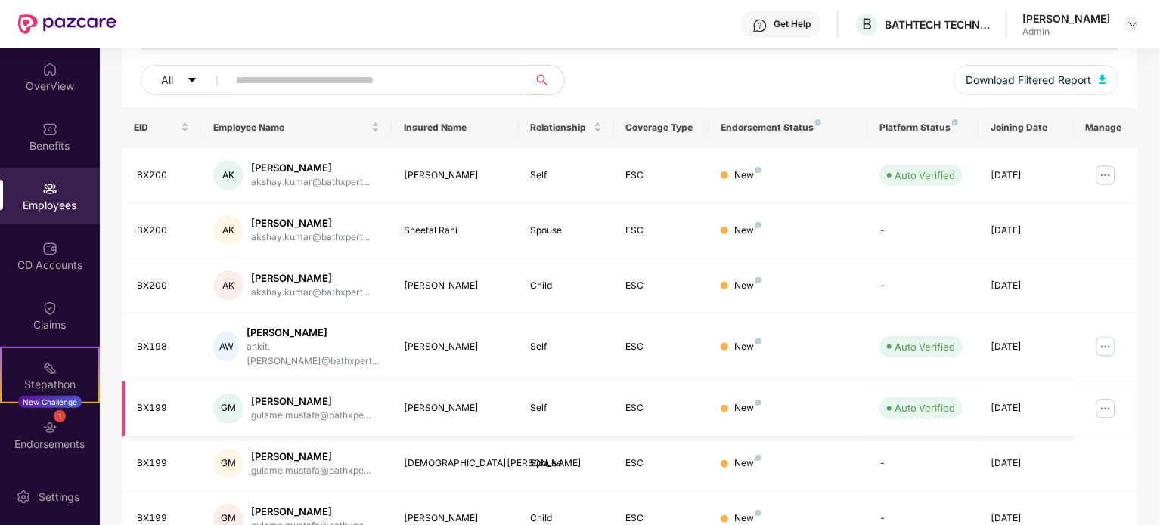
click at [1103, 397] on img at bounding box center [1105, 409] width 24 height 24
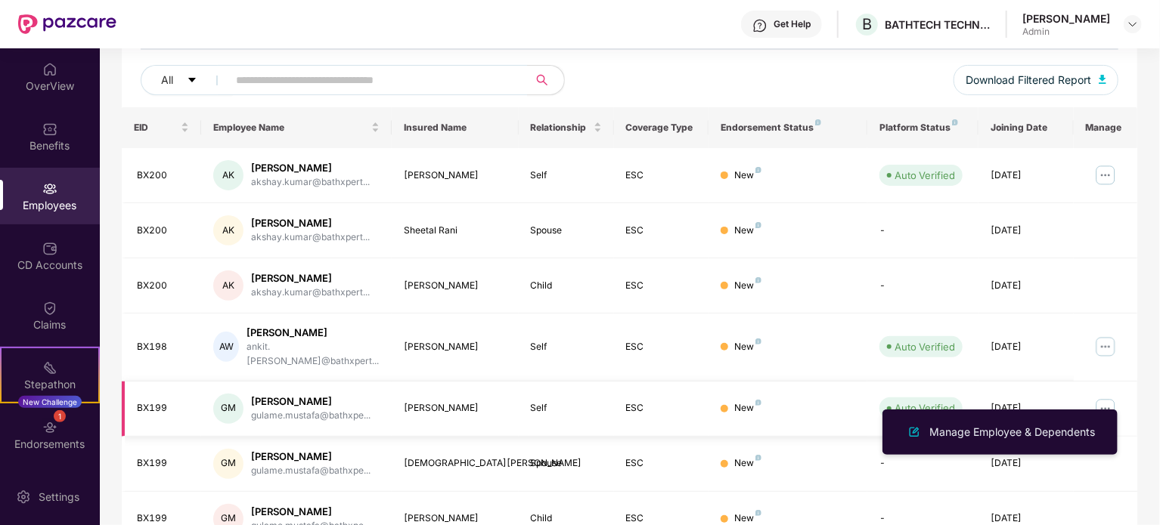
click at [1103, 397] on img at bounding box center [1105, 409] width 24 height 24
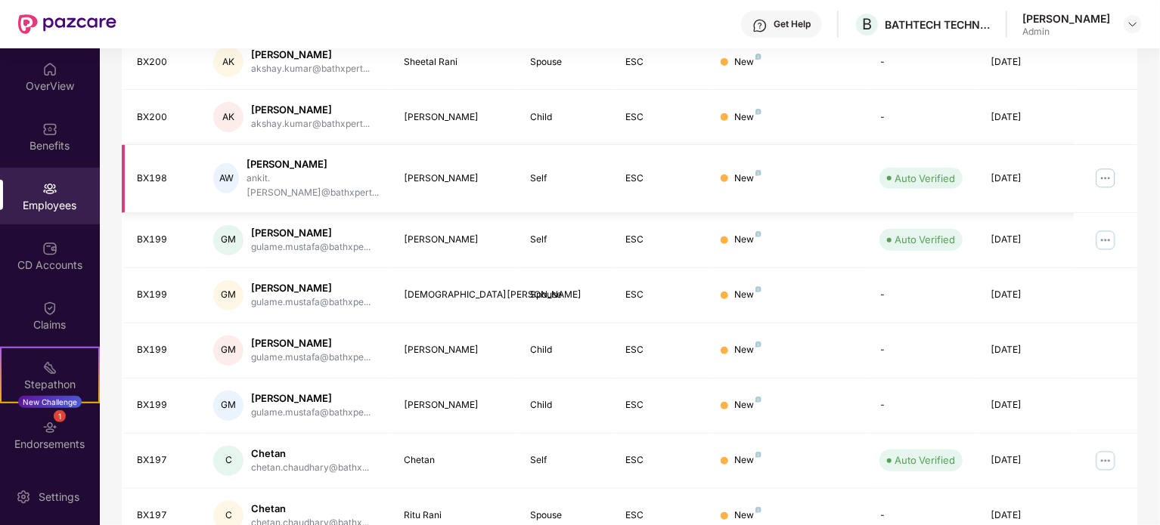
scroll to position [401, 0]
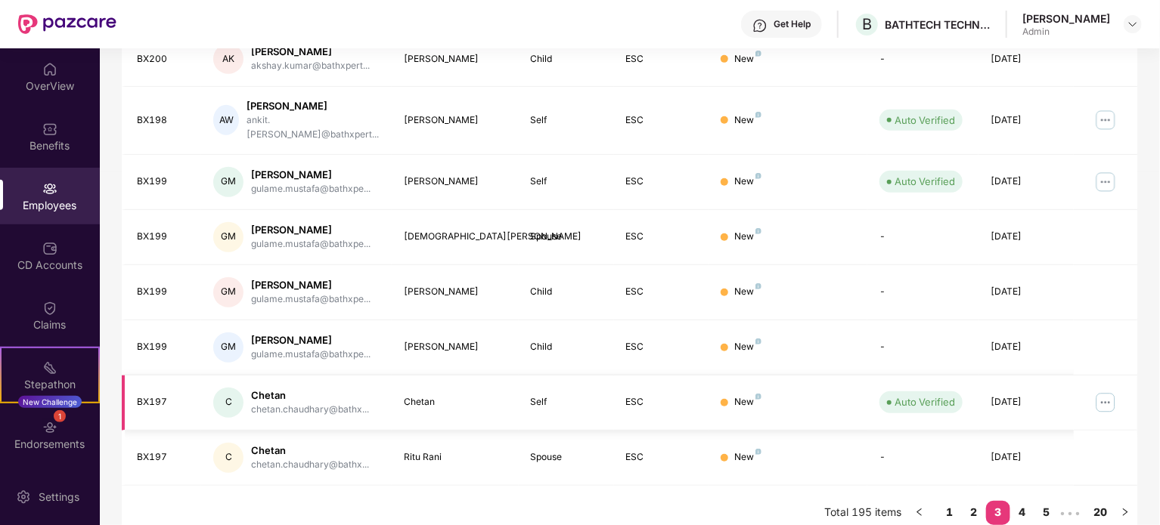
click at [1107, 391] on img at bounding box center [1105, 403] width 24 height 24
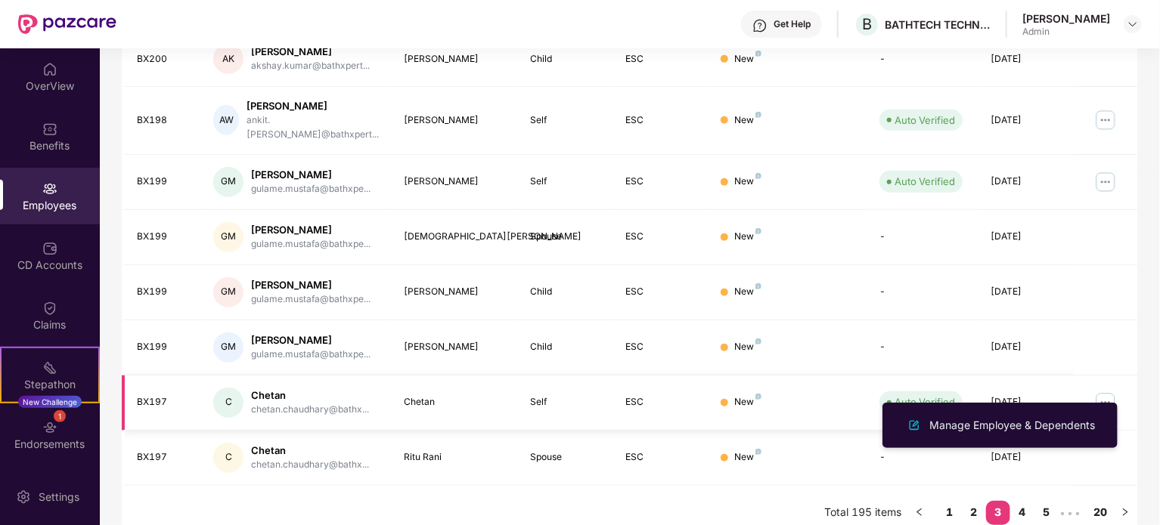
click at [1107, 391] on img at bounding box center [1105, 403] width 24 height 24
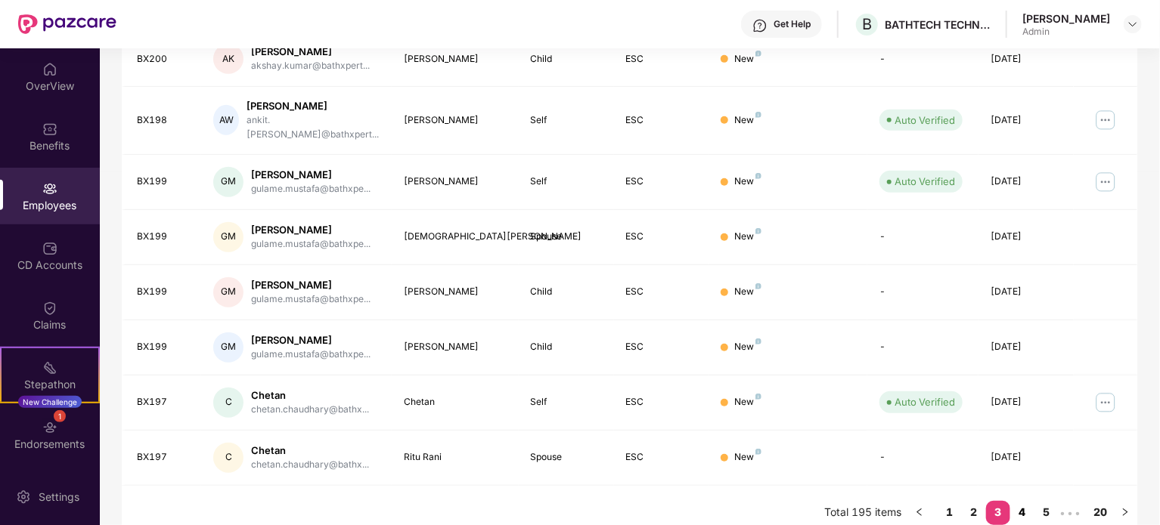
click at [1023, 501] on link "4" at bounding box center [1022, 512] width 24 height 23
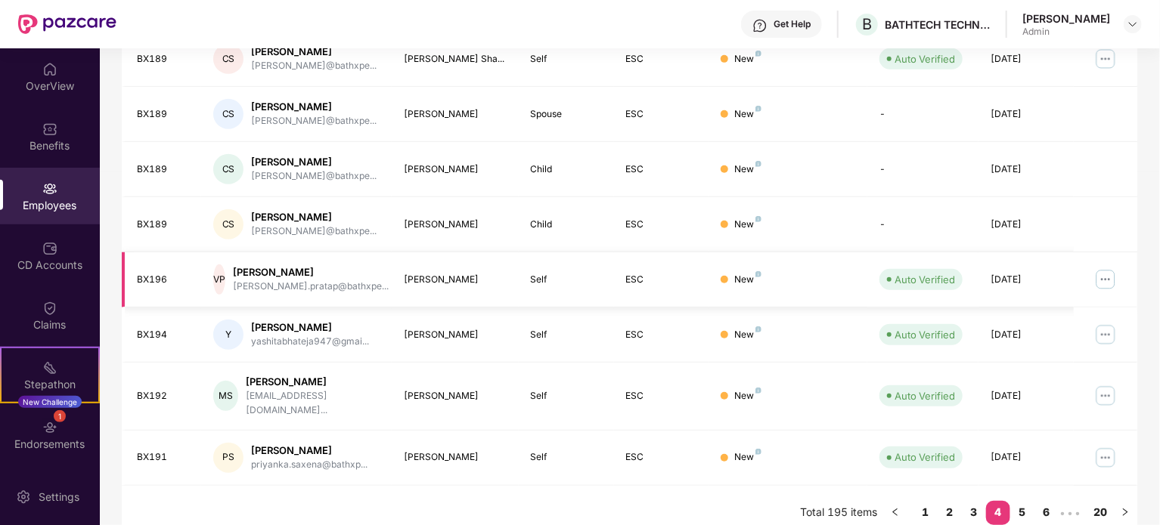
click at [1104, 279] on img at bounding box center [1105, 280] width 24 height 24
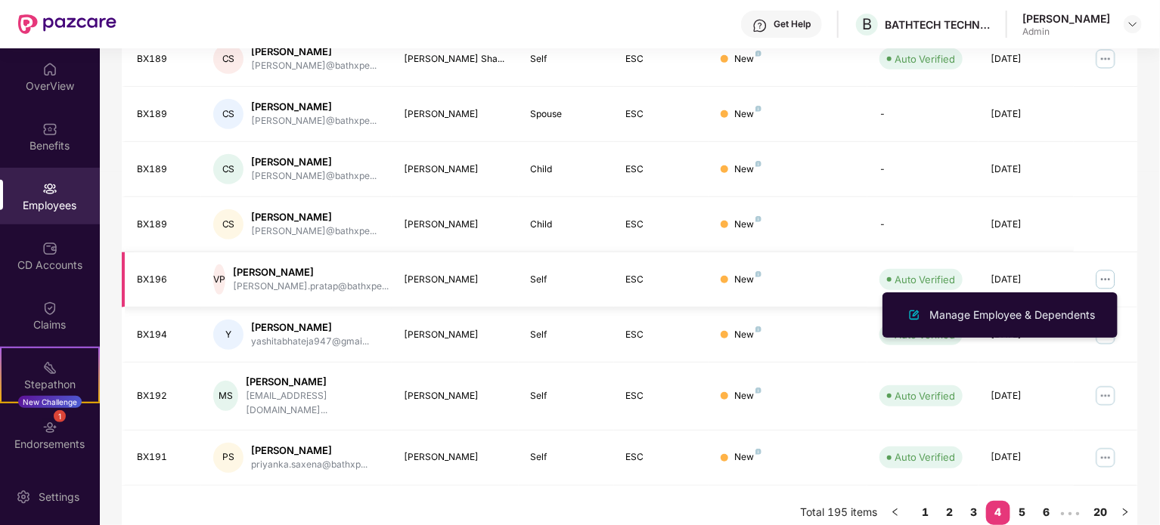
click at [1104, 279] on img at bounding box center [1105, 280] width 24 height 24
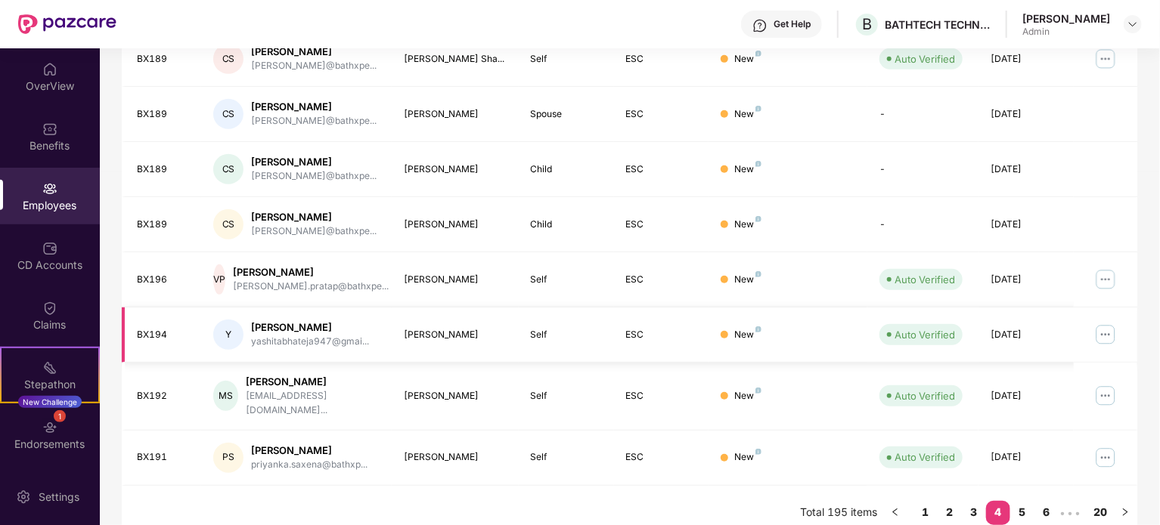
click at [1111, 333] on img at bounding box center [1105, 335] width 24 height 24
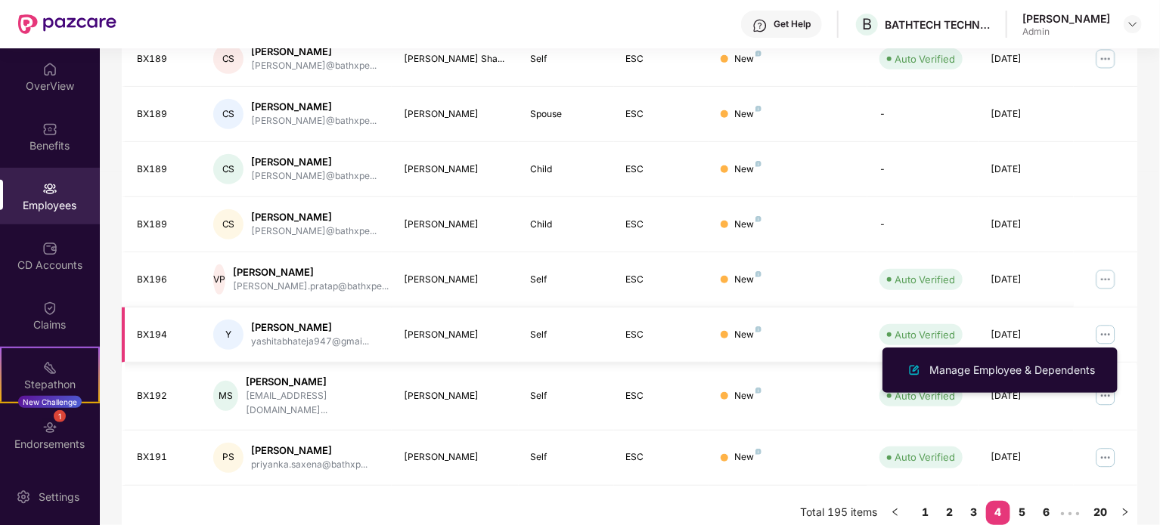
click at [1111, 333] on img at bounding box center [1105, 335] width 24 height 24
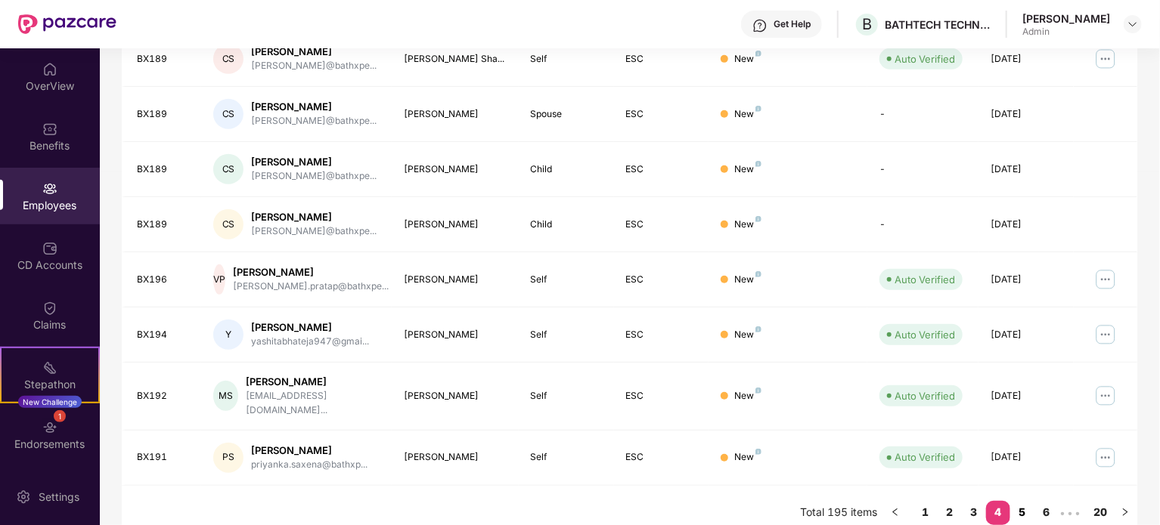
click at [1021, 501] on link "5" at bounding box center [1022, 512] width 24 height 23
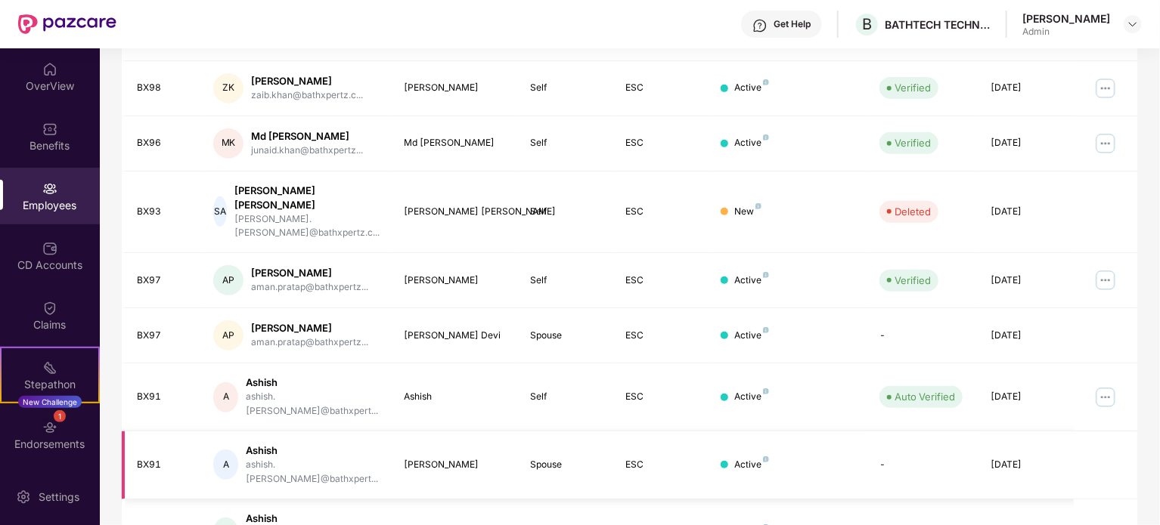
scroll to position [326, 0]
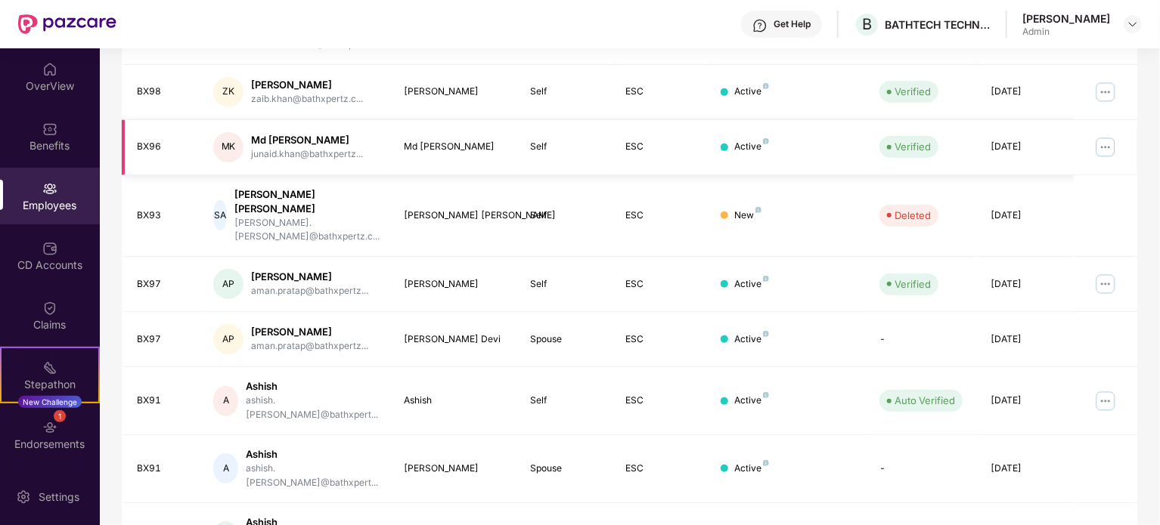
click at [1105, 135] on img at bounding box center [1105, 147] width 24 height 24
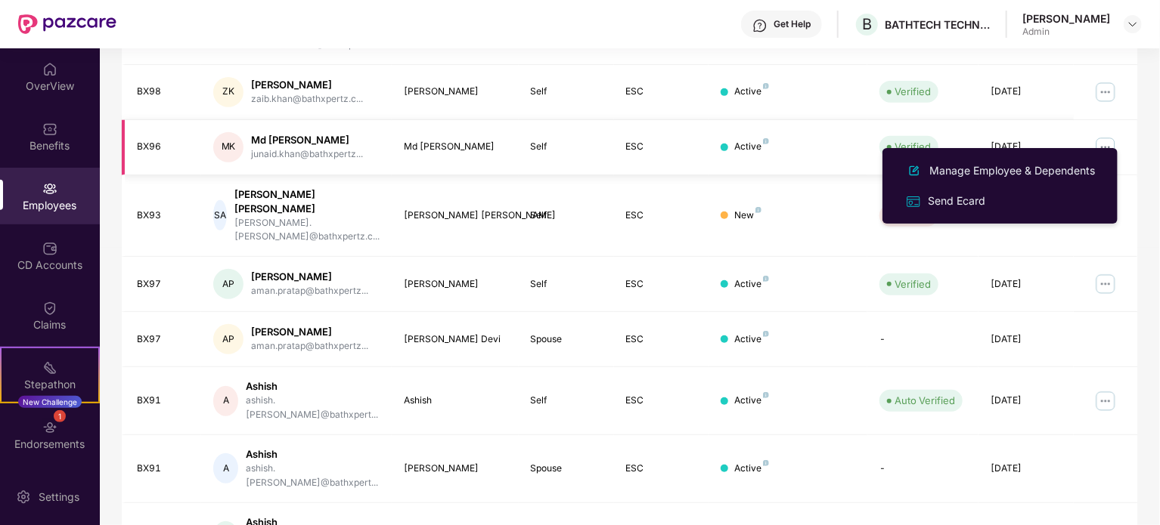
click at [1105, 135] on img at bounding box center [1105, 147] width 24 height 24
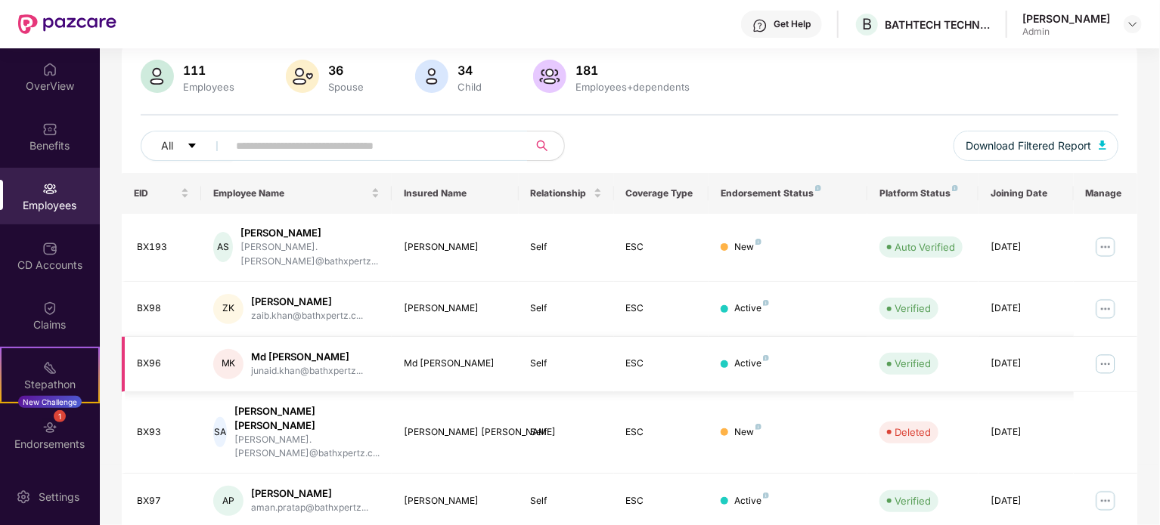
scroll to position [99, 0]
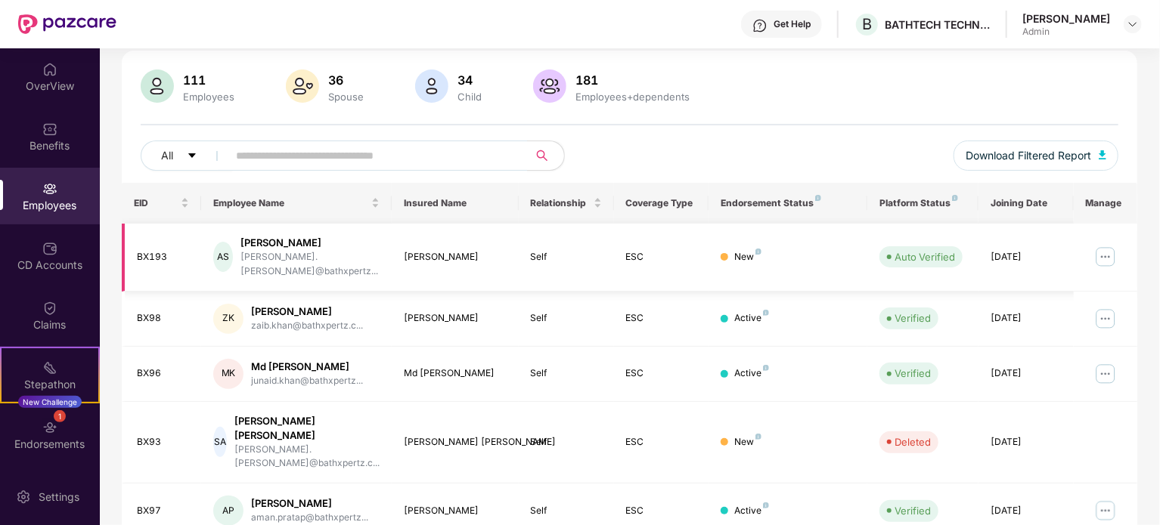
click at [1103, 252] on img at bounding box center [1105, 257] width 24 height 24
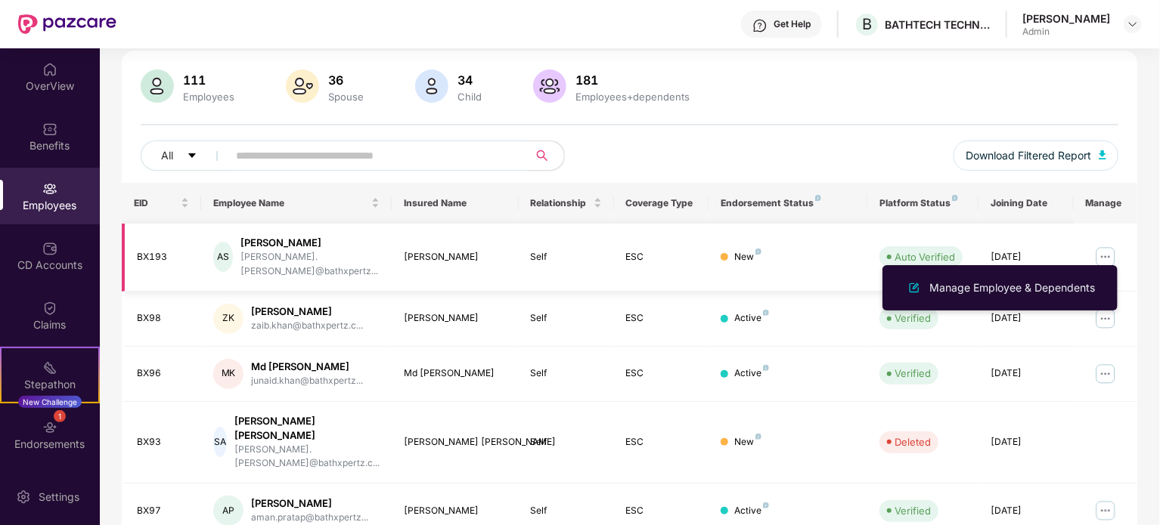
click at [1103, 252] on img at bounding box center [1105, 257] width 24 height 24
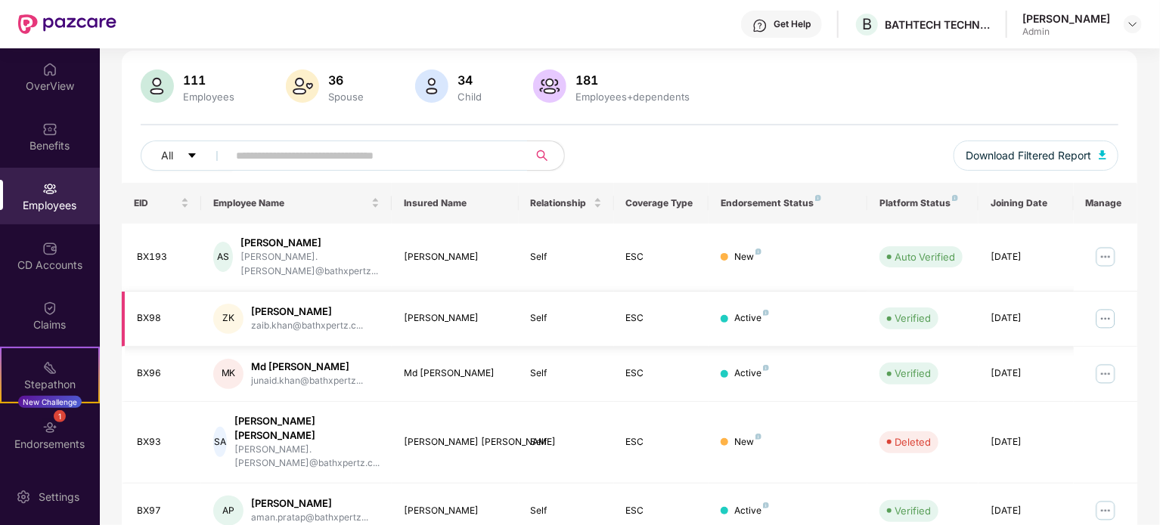
click at [1108, 307] on img at bounding box center [1105, 319] width 24 height 24
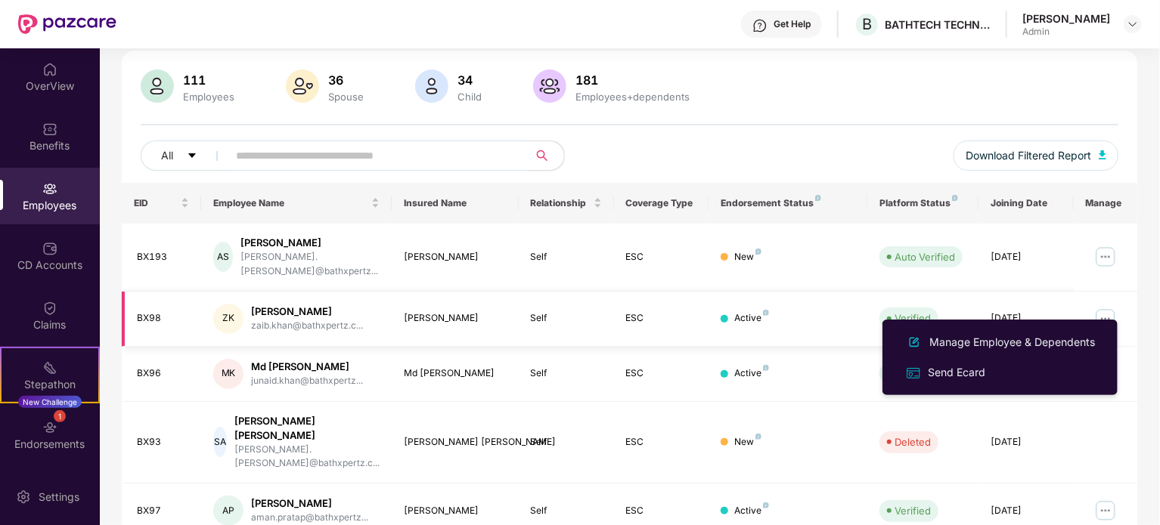
click at [1108, 307] on img at bounding box center [1105, 319] width 24 height 24
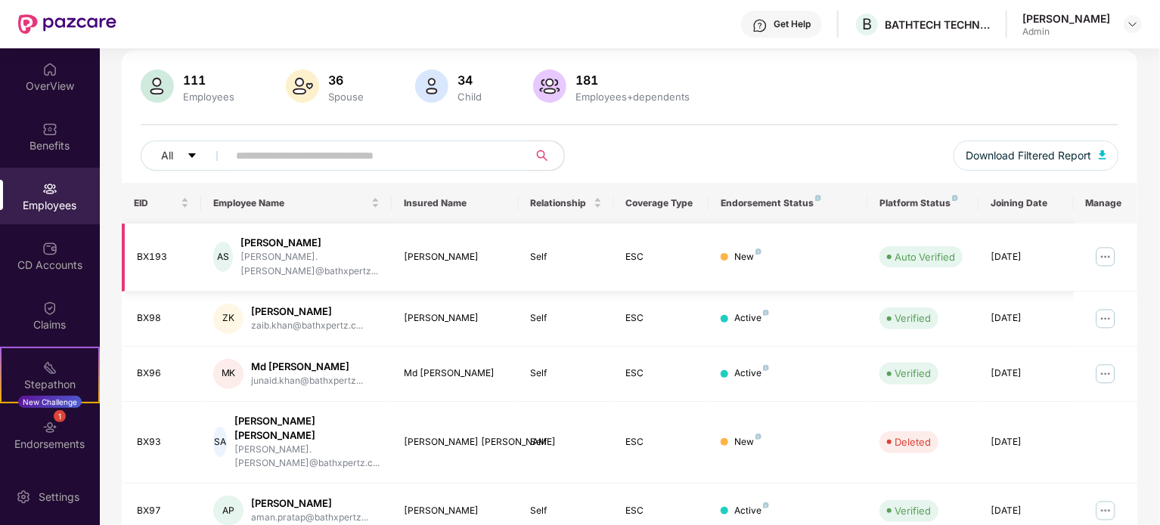
click at [1108, 250] on img at bounding box center [1105, 257] width 24 height 24
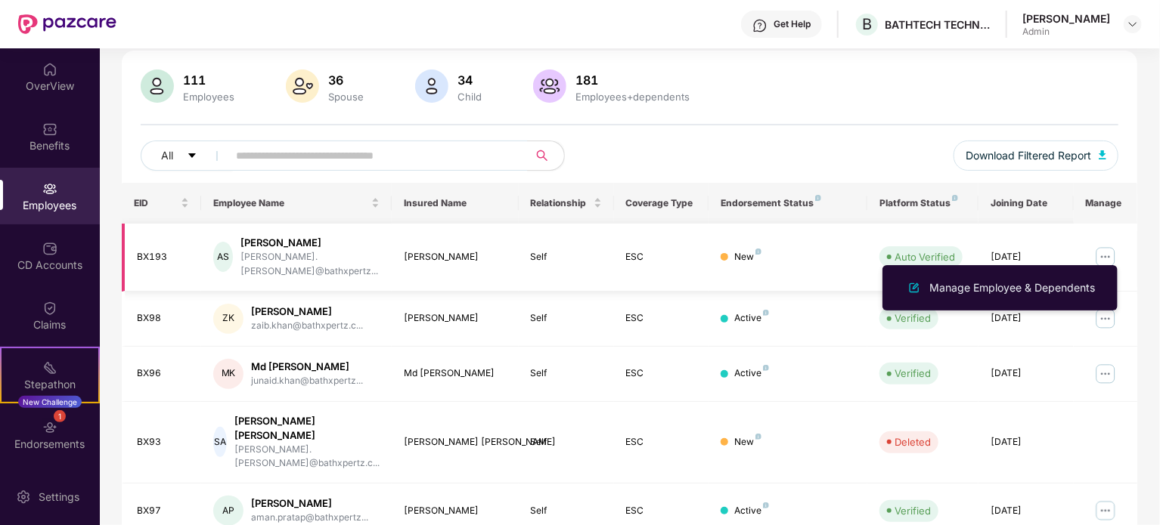
click at [1108, 250] on img at bounding box center [1105, 257] width 24 height 24
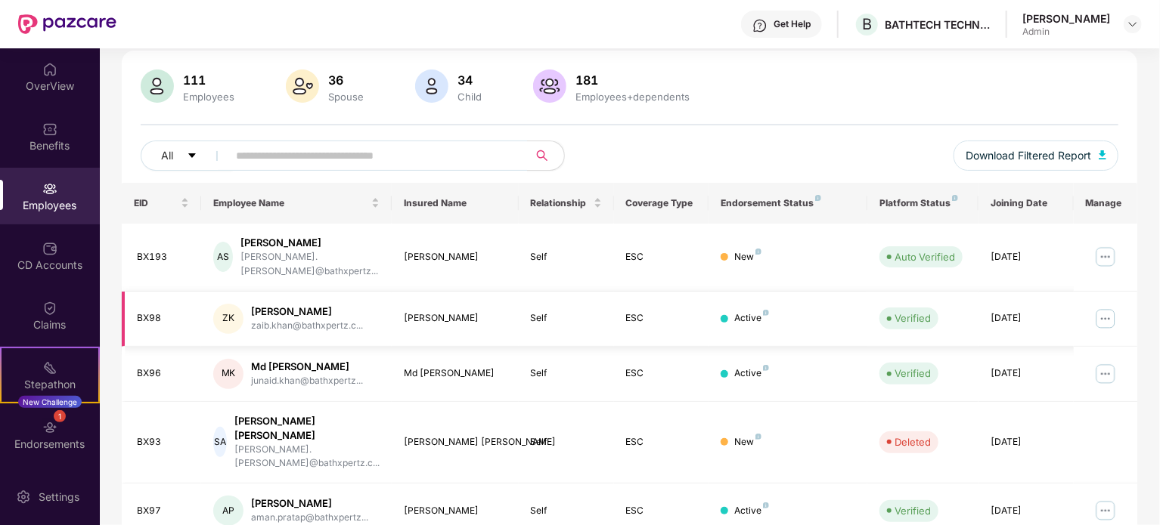
click at [1108, 307] on img at bounding box center [1105, 319] width 24 height 24
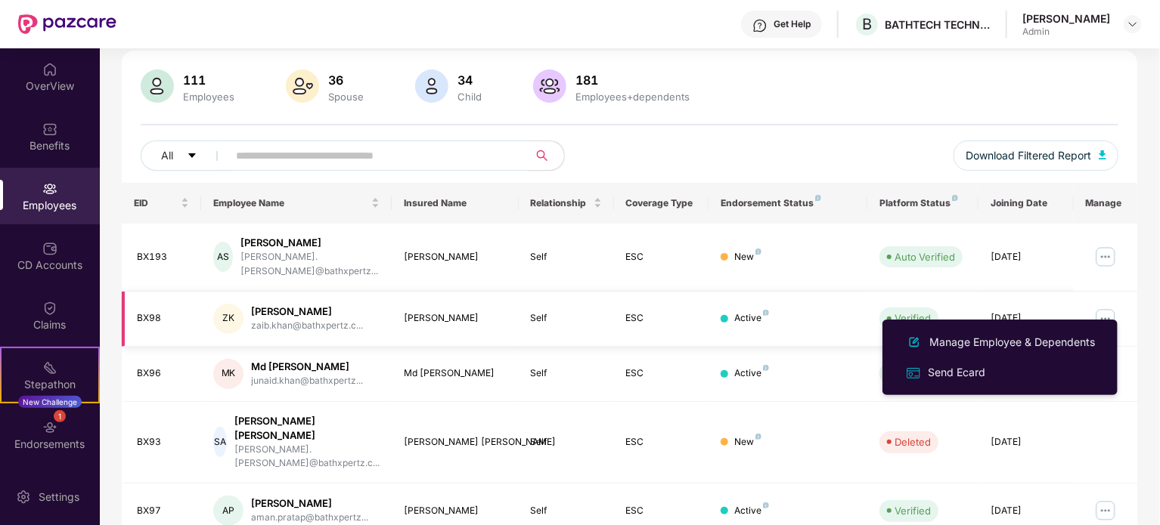
click at [1108, 307] on img at bounding box center [1105, 319] width 24 height 24
